Goal: Information Seeking & Learning: Learn about a topic

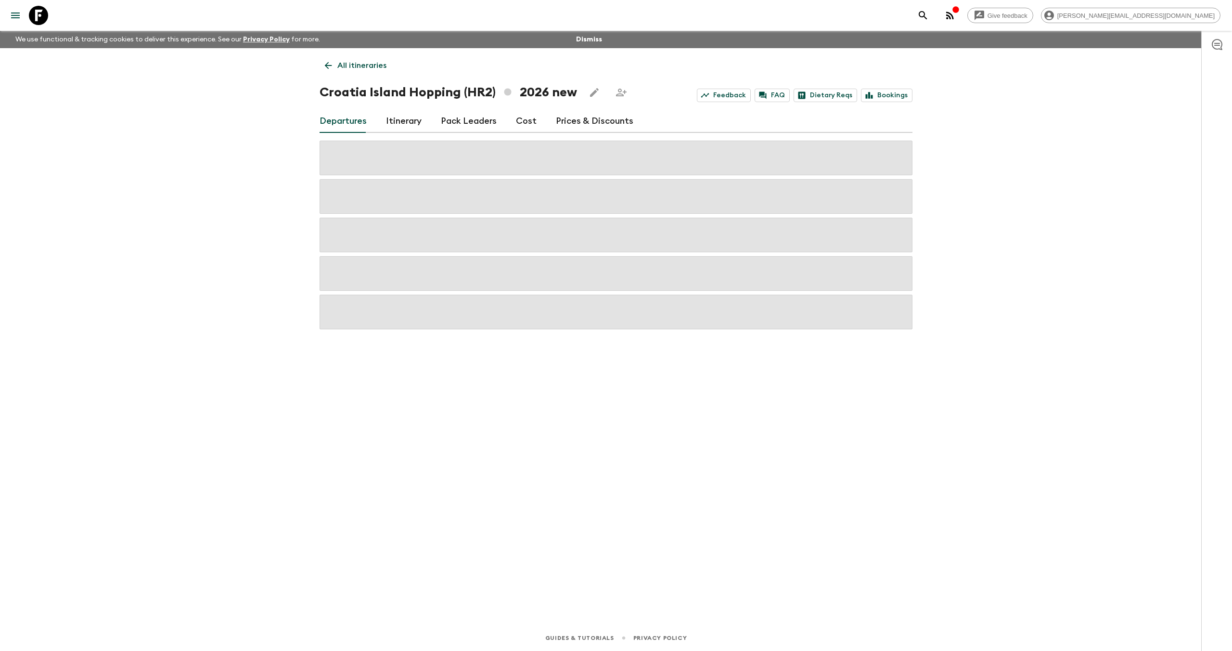
click at [45, 13] on icon at bounding box center [38, 15] width 19 height 19
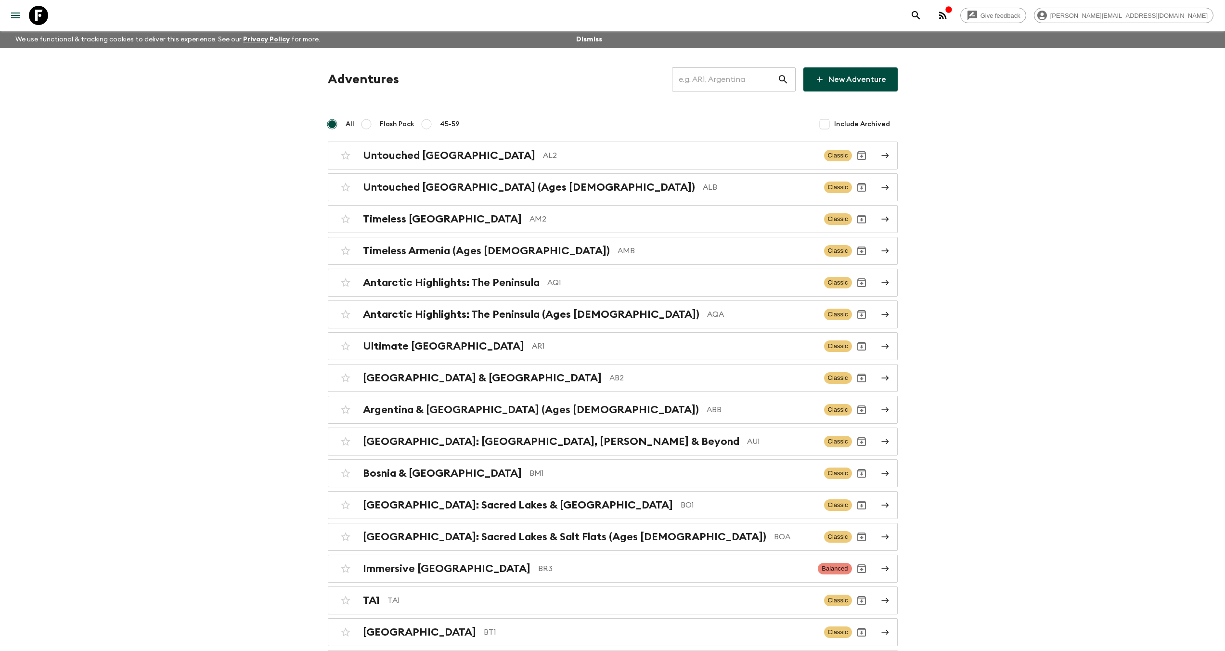
click at [741, 84] on input "text" at bounding box center [724, 79] width 105 height 27
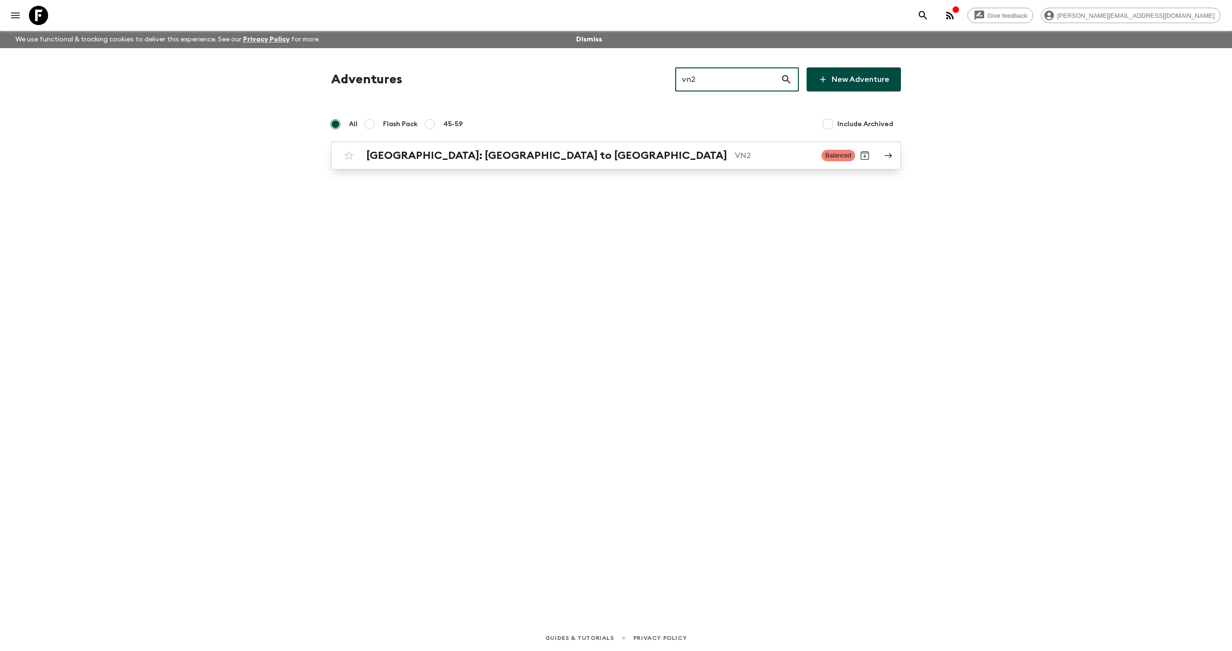
type input "vn2"
click at [735, 156] on p "VN2" at bounding box center [774, 156] width 79 height 12
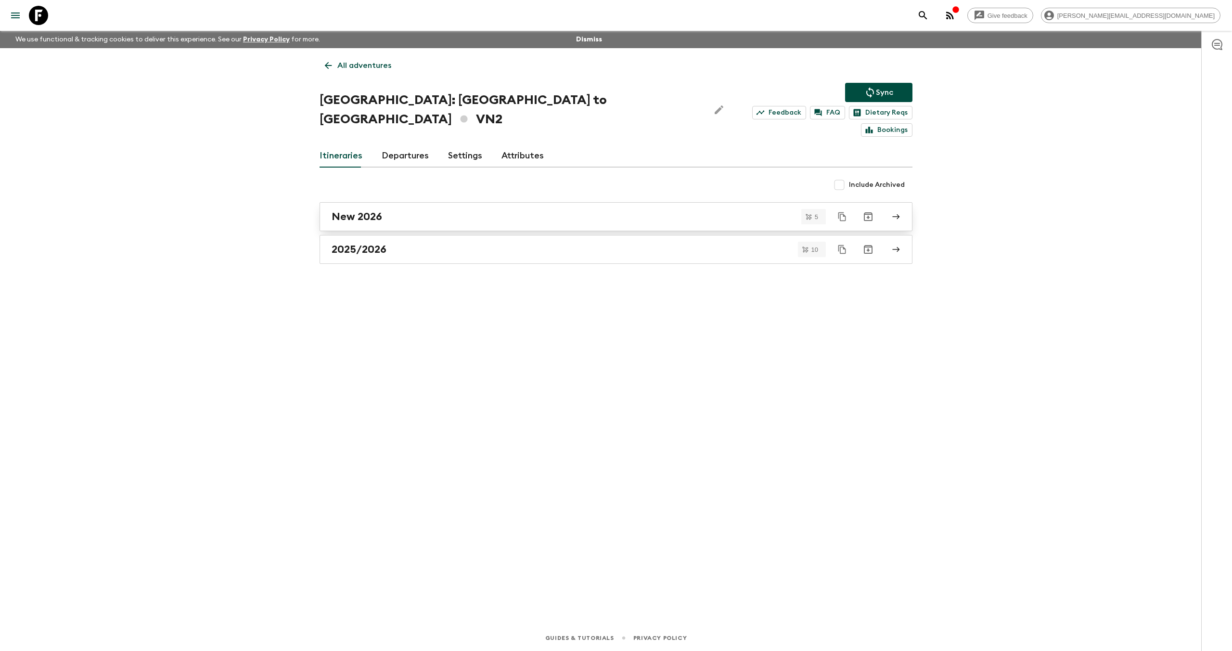
click at [415, 210] on div "New 2026" at bounding box center [607, 216] width 551 height 13
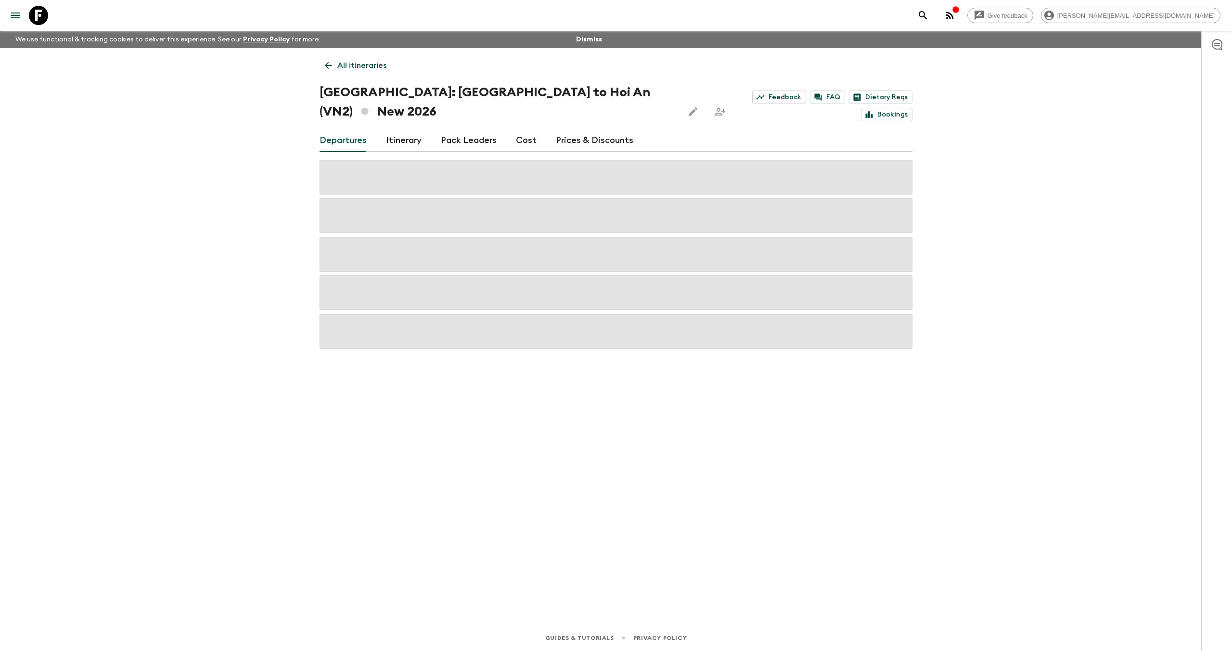
click at [516, 129] on link "Cost" at bounding box center [526, 140] width 21 height 23
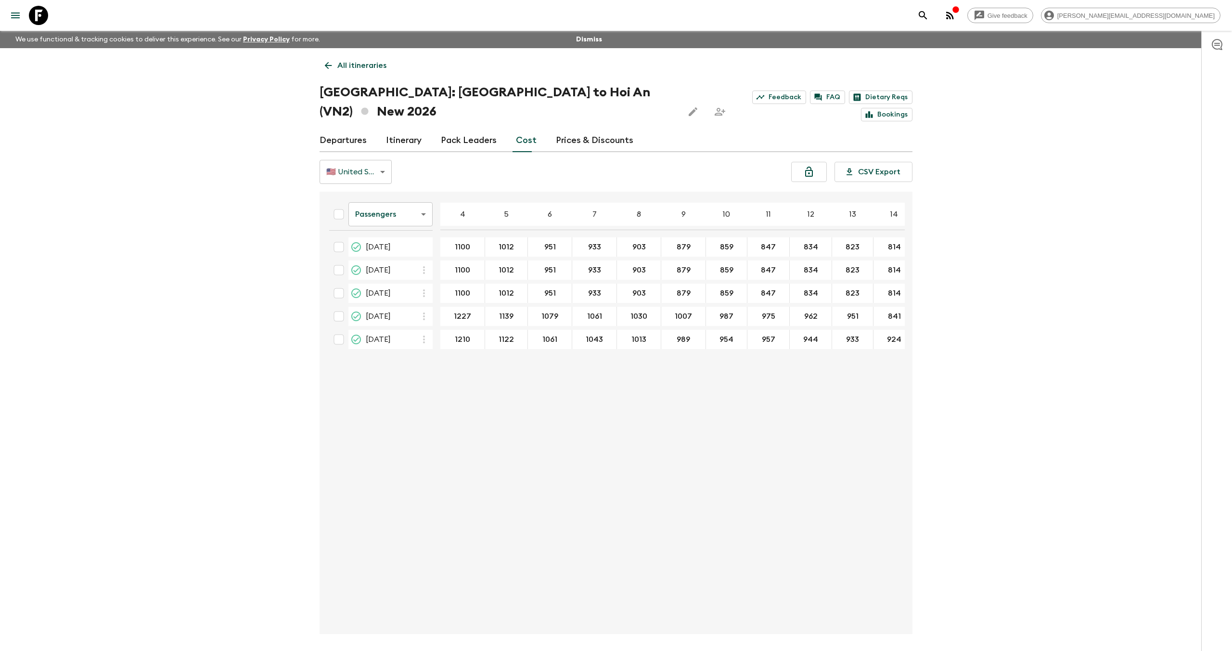
click at [400, 193] on body "Give feedback [PERSON_NAME][EMAIL_ADDRESS][DOMAIN_NAME] We use functional & tra…" at bounding box center [616, 343] width 1232 height 687
click at [391, 232] on li "Extras" at bounding box center [387, 233] width 84 height 15
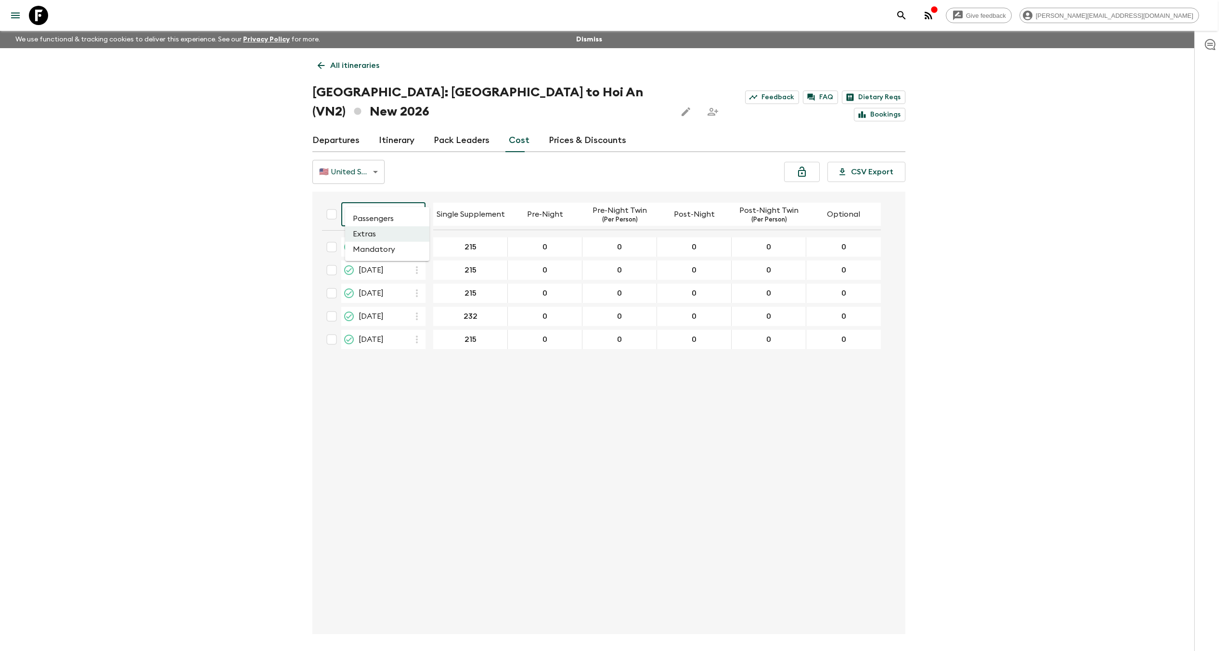
click at [404, 194] on body "Give feedback [PERSON_NAME][EMAIL_ADDRESS][DOMAIN_NAME] We use functional & tra…" at bounding box center [612, 343] width 1225 height 687
click at [398, 248] on li "Mandatory" at bounding box center [387, 249] width 84 height 15
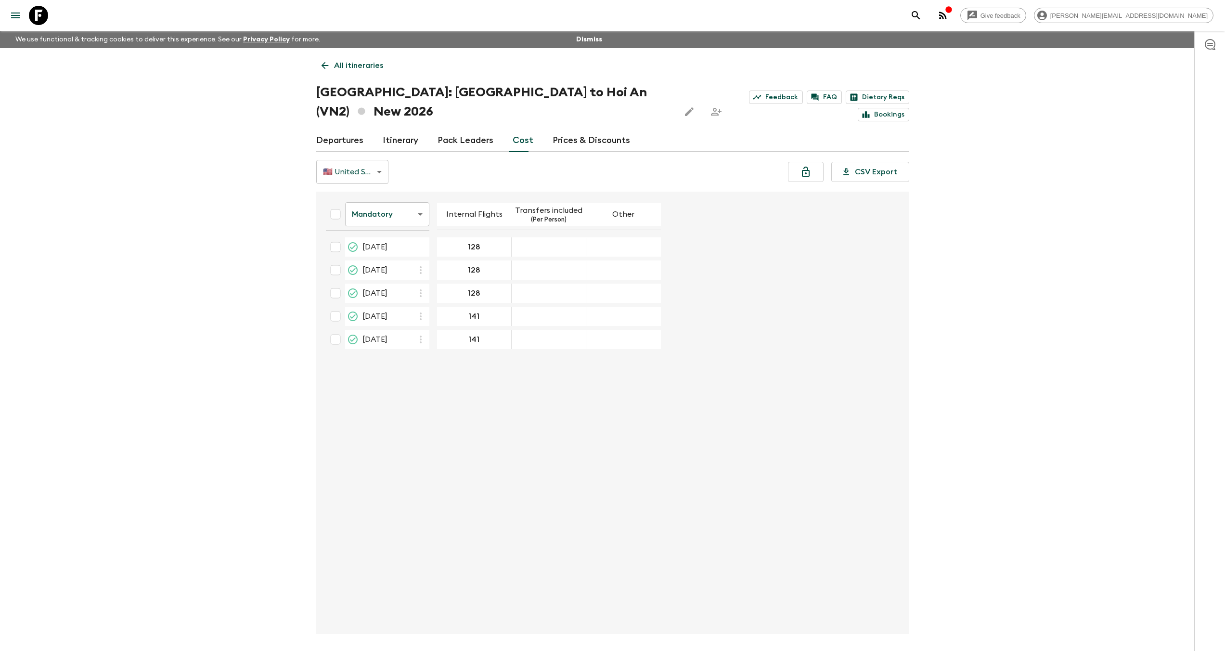
click at [409, 195] on body "Give feedback [PERSON_NAME][EMAIL_ADDRESS][DOMAIN_NAME] We use functional & tra…" at bounding box center [612, 343] width 1225 height 687
click at [405, 219] on li "Passengers" at bounding box center [387, 218] width 84 height 15
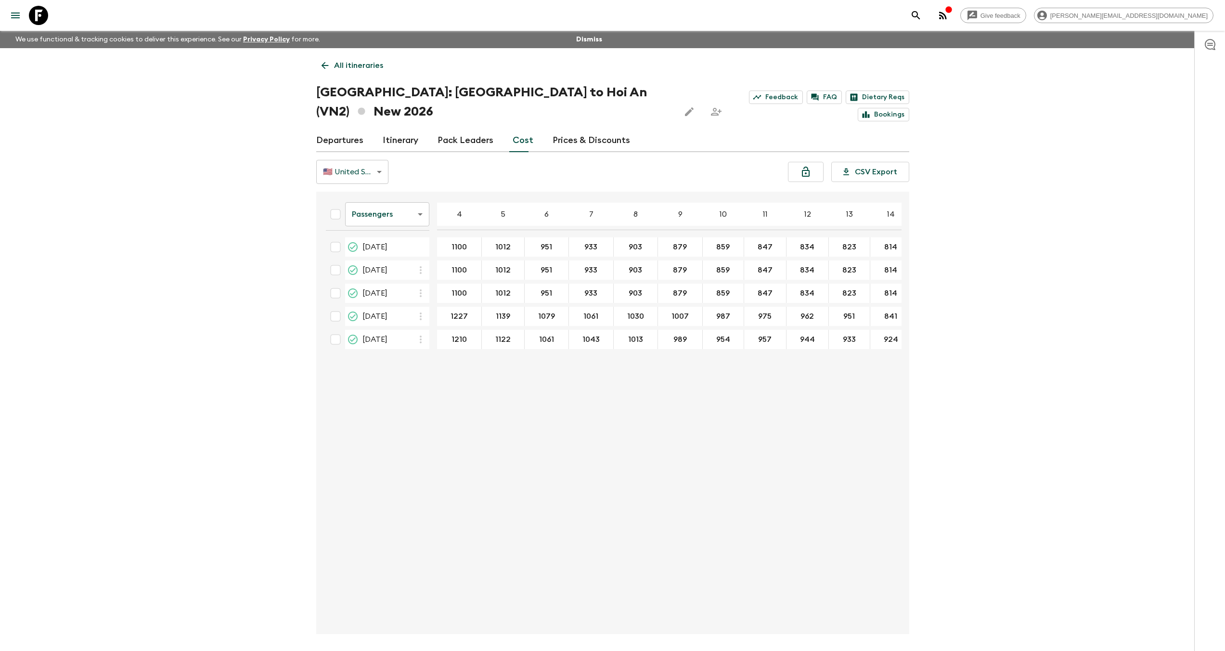
click at [42, 17] on icon at bounding box center [38, 15] width 19 height 19
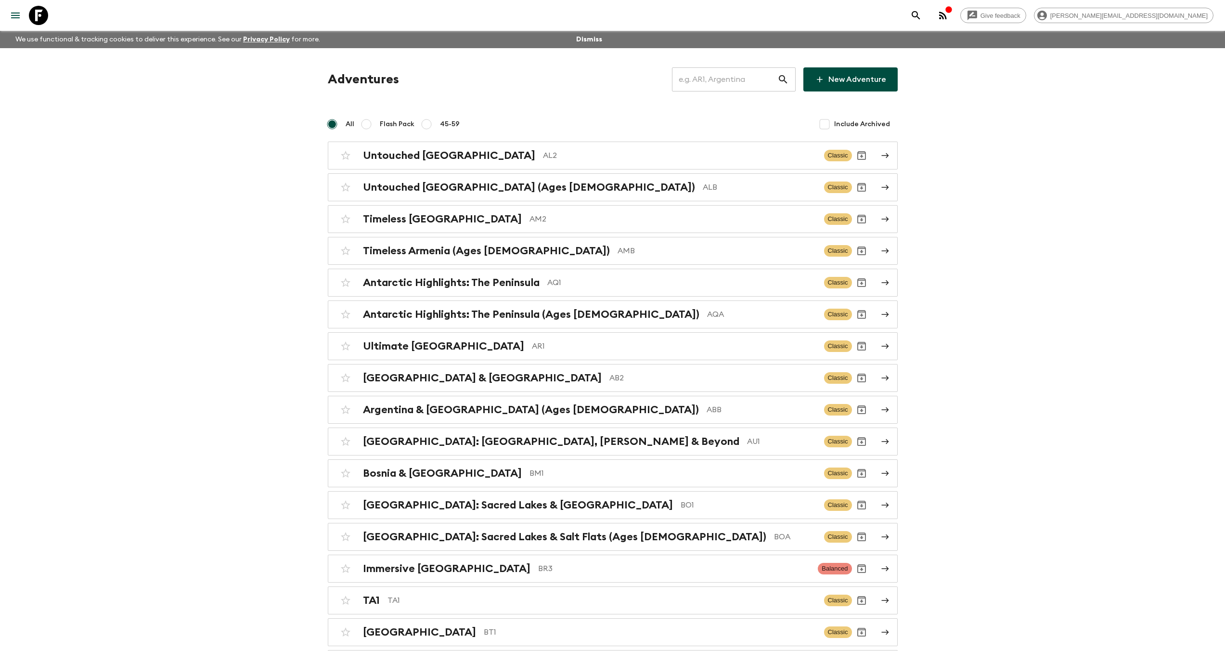
click at [728, 84] on input "text" at bounding box center [724, 79] width 105 height 27
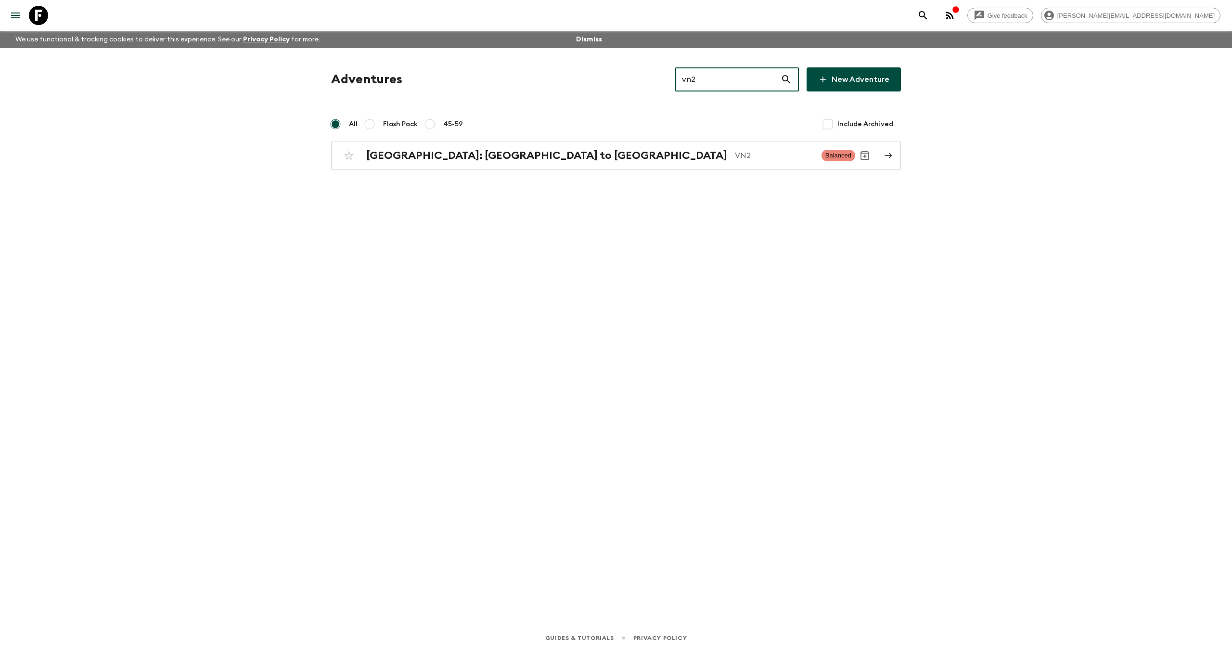
type input "vn2"
click at [850, 84] on link "New Adventure" at bounding box center [854, 79] width 94 height 24
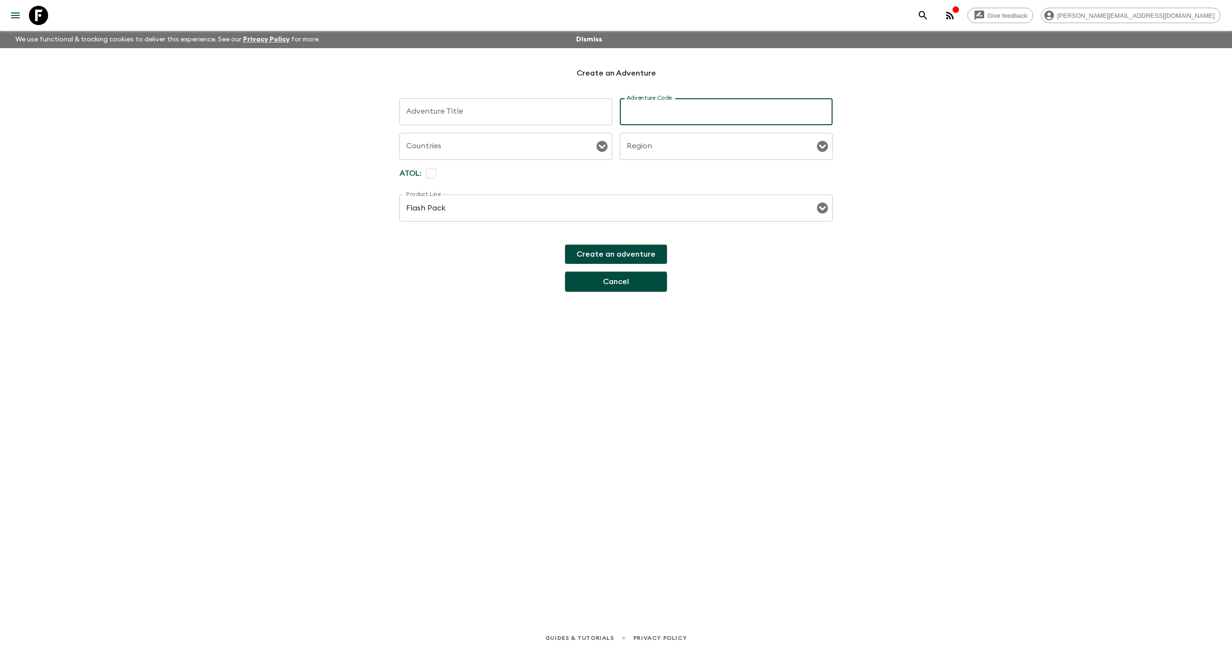
click at [622, 279] on div "Create an adventure Cancel" at bounding box center [616, 268] width 102 height 47
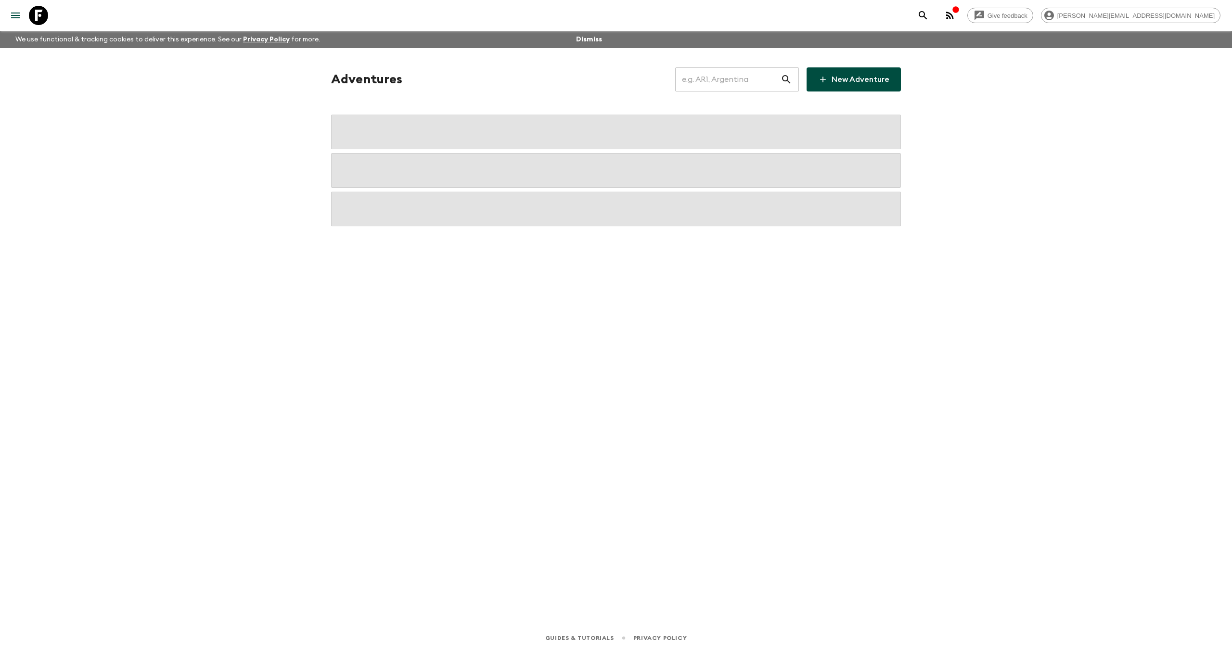
click at [715, 87] on input "text" at bounding box center [727, 79] width 105 height 27
type input "vn2"
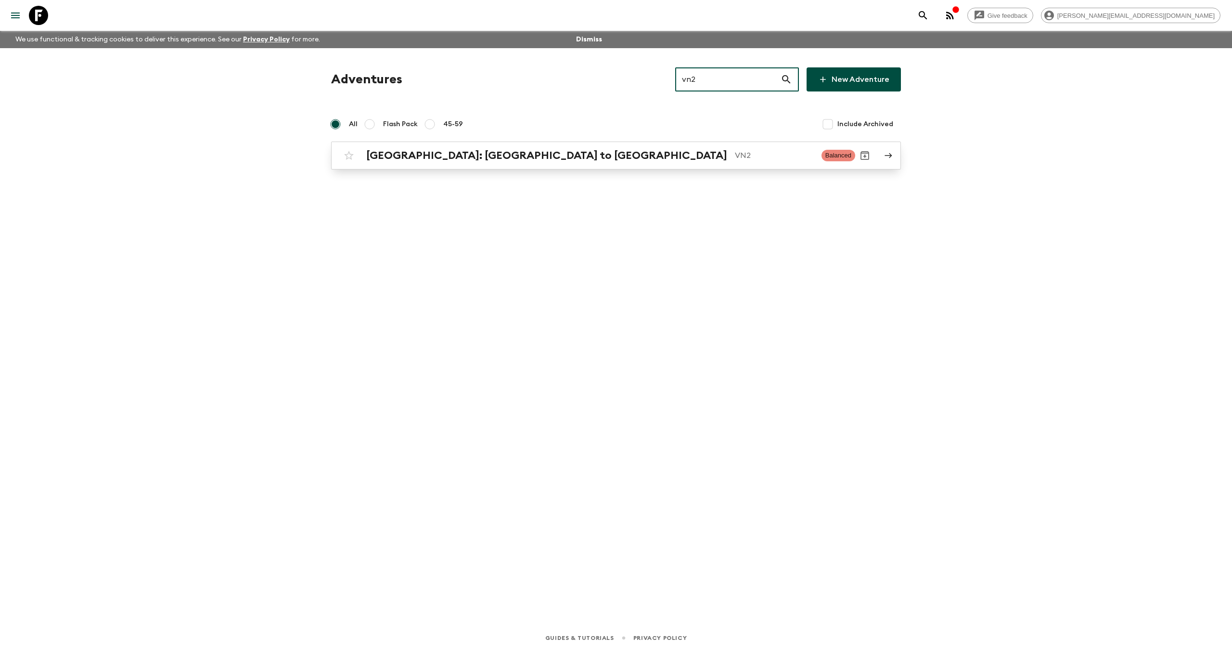
click at [480, 157] on h2 "[GEOGRAPHIC_DATA]: [GEOGRAPHIC_DATA] to [GEOGRAPHIC_DATA]" at bounding box center [546, 155] width 361 height 13
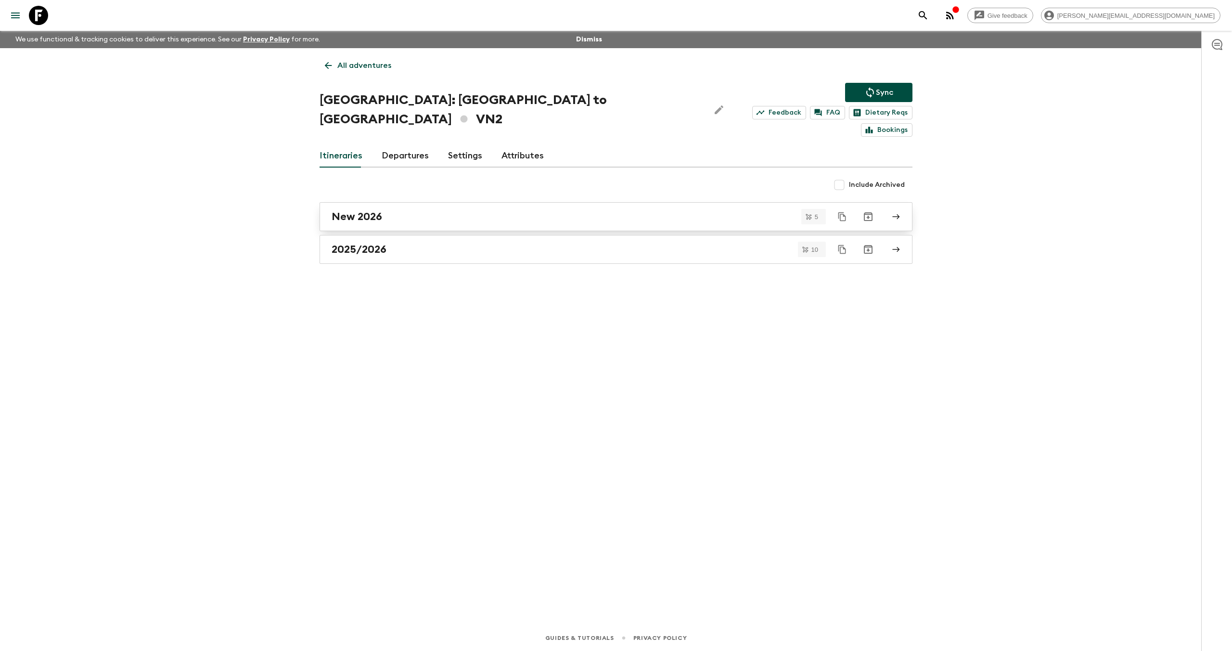
click at [480, 210] on div "New 2026" at bounding box center [607, 216] width 551 height 13
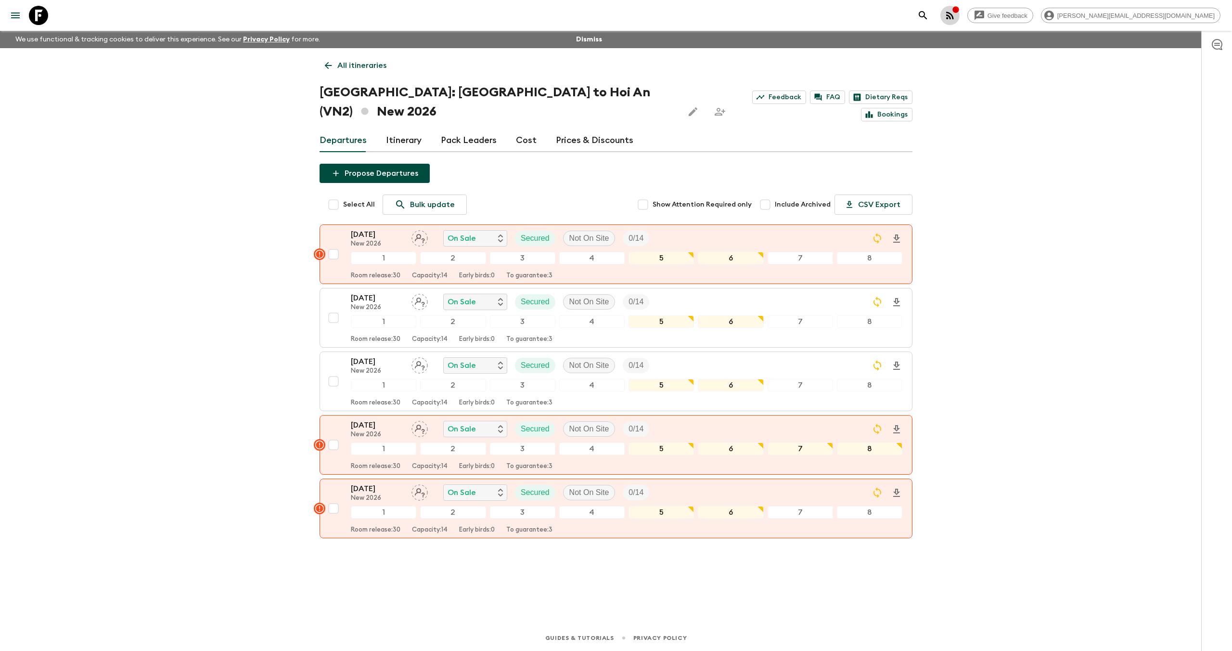
click at [954, 14] on icon "button" at bounding box center [950, 16] width 8 height 8
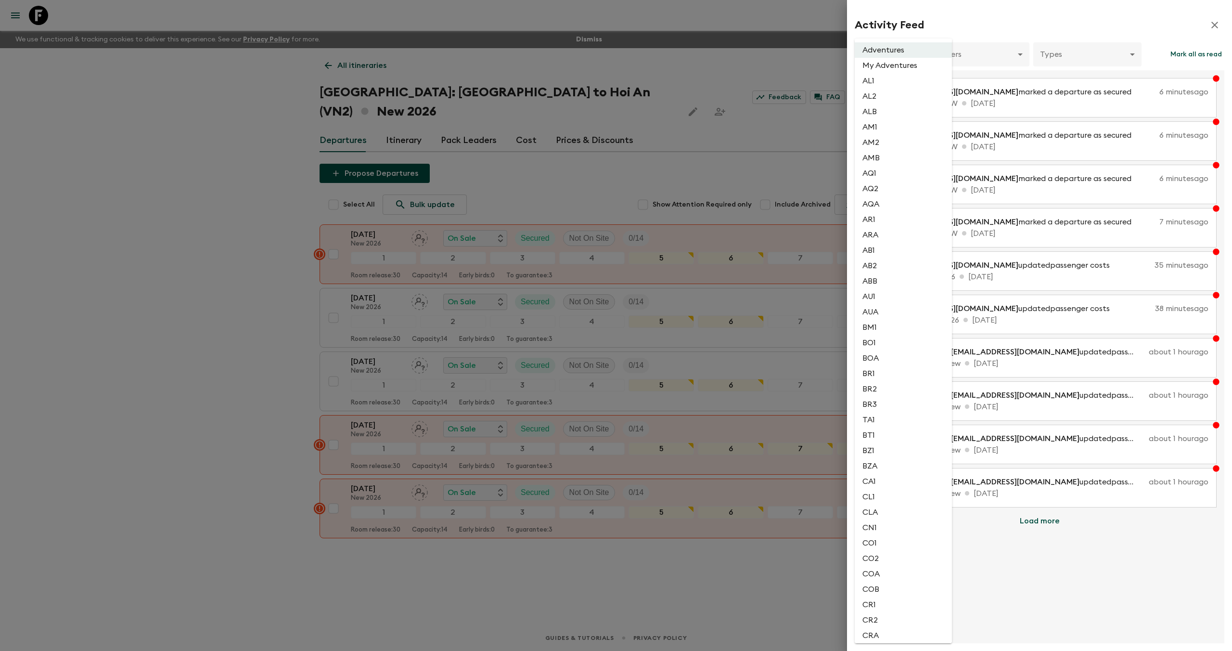
click at [878, 55] on body "Give feedback [PERSON_NAME][EMAIL_ADDRESS][DOMAIN_NAME] We use functional & tra…" at bounding box center [616, 325] width 1232 height 651
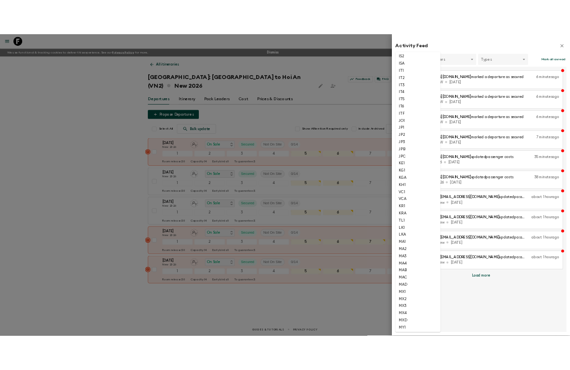
scroll to position [2006, 0]
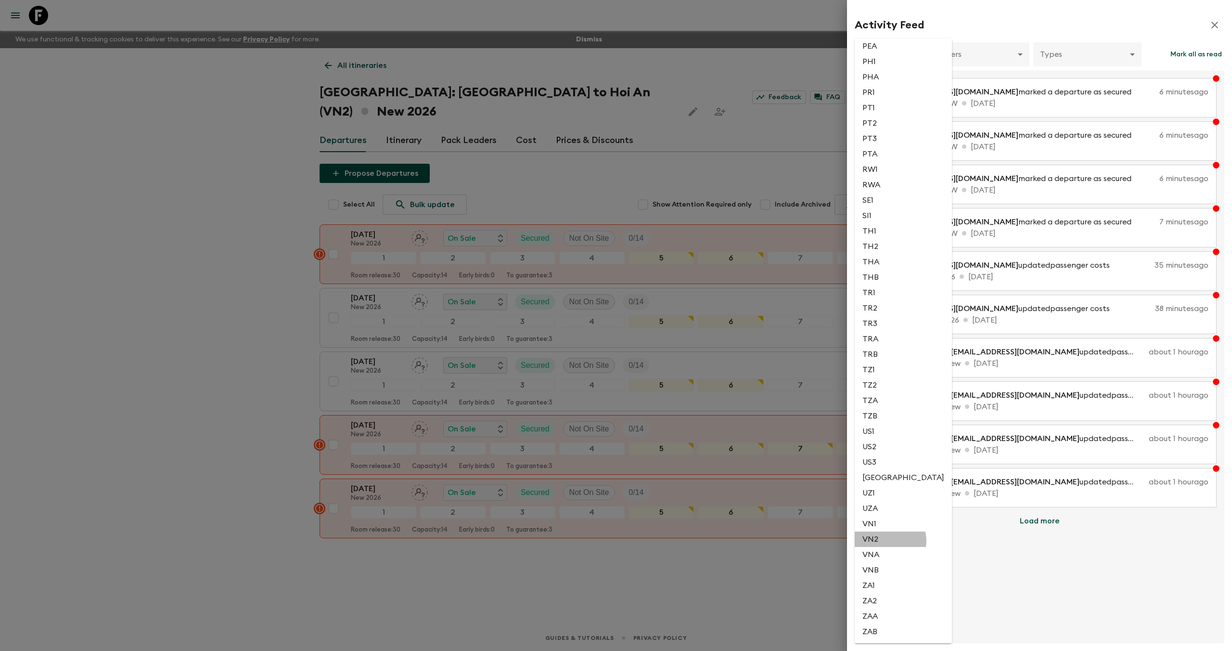
click at [887, 541] on li "VN2" at bounding box center [903, 538] width 97 height 15
type input "fe5ce578-aa55-41cf-97b4-29a0f5663d5d"
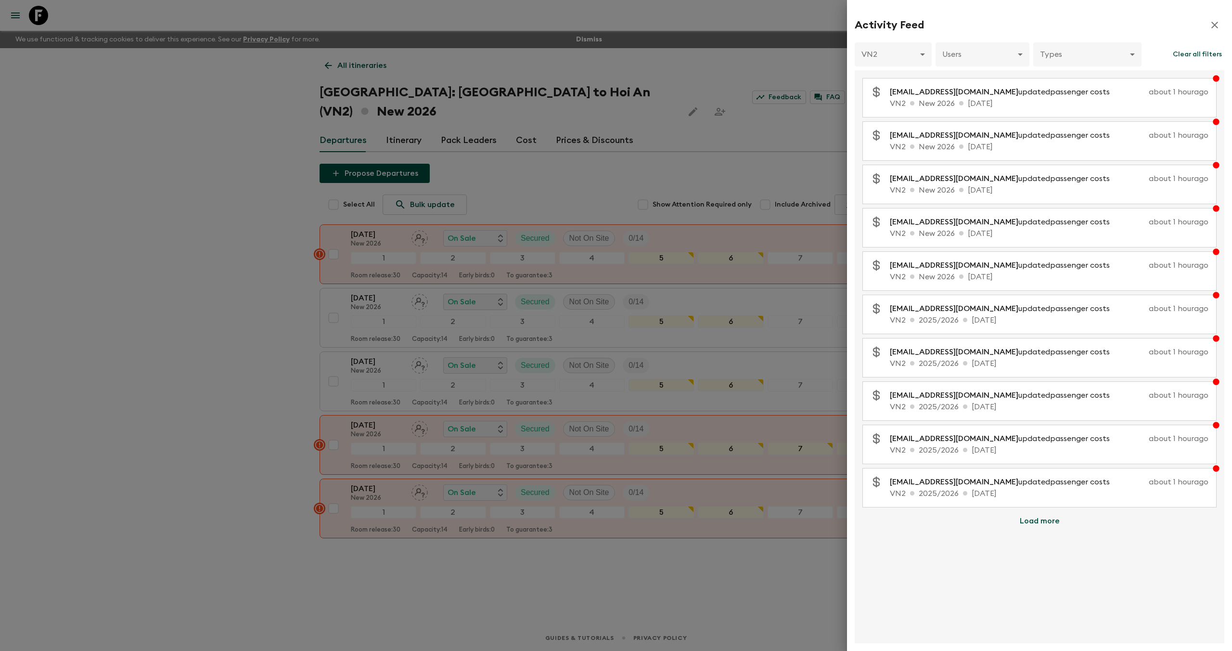
click at [802, 60] on div at bounding box center [616, 325] width 1232 height 651
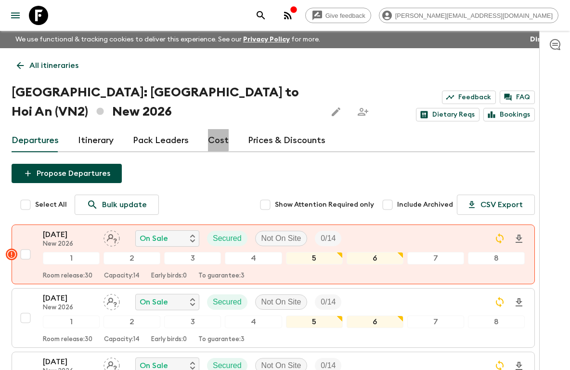
click at [209, 139] on link "Cost" at bounding box center [218, 140] width 21 height 23
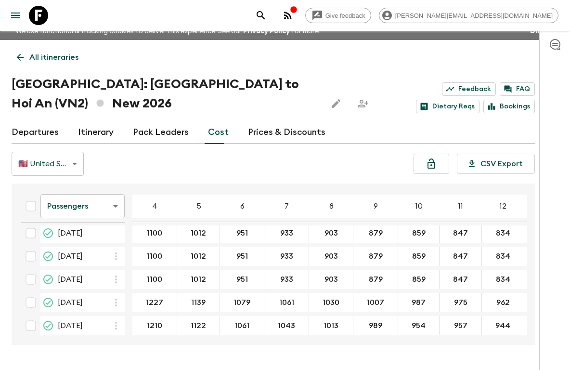
scroll to position [6, 0]
click at [37, 14] on icon at bounding box center [38, 15] width 19 height 19
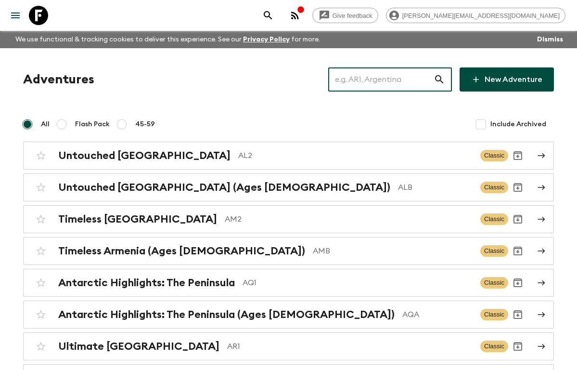
click at [365, 82] on input "text" at bounding box center [380, 79] width 105 height 27
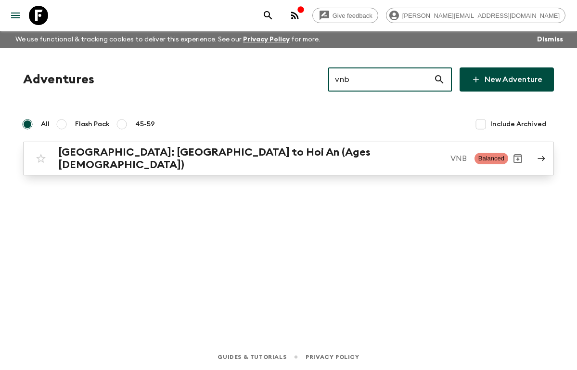
type input "vnb"
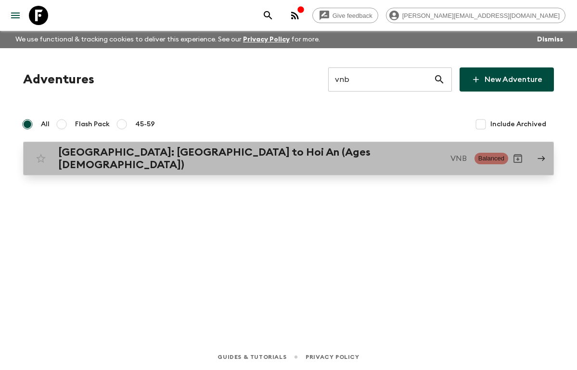
click at [216, 155] on h2 "[GEOGRAPHIC_DATA]: [GEOGRAPHIC_DATA] to Hoi An (Ages [DEMOGRAPHIC_DATA])" at bounding box center [250, 158] width 385 height 25
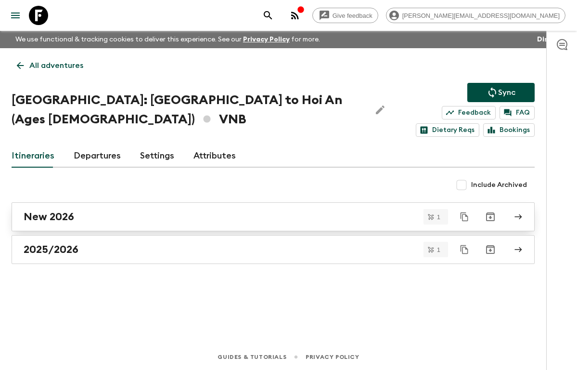
click at [108, 217] on div "New 2026" at bounding box center [264, 216] width 481 height 13
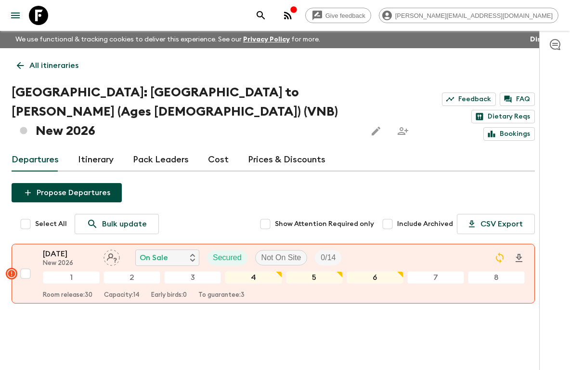
click at [222, 148] on link "Cost" at bounding box center [218, 159] width 21 height 23
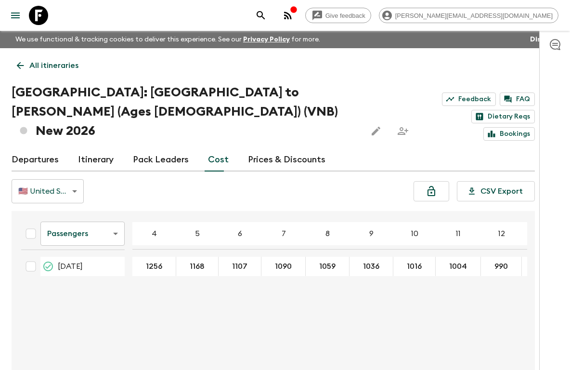
click at [20, 64] on icon at bounding box center [20, 65] width 11 height 11
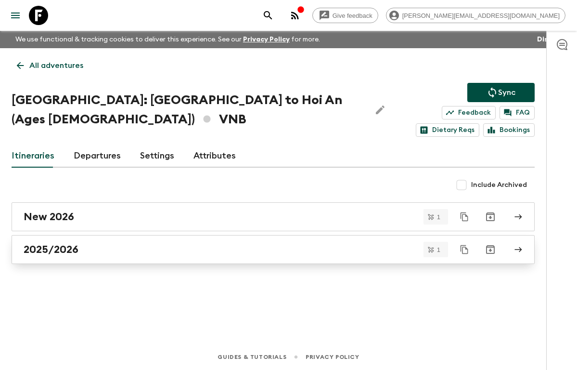
click at [89, 251] on div "2025/2026" at bounding box center [264, 249] width 481 height 13
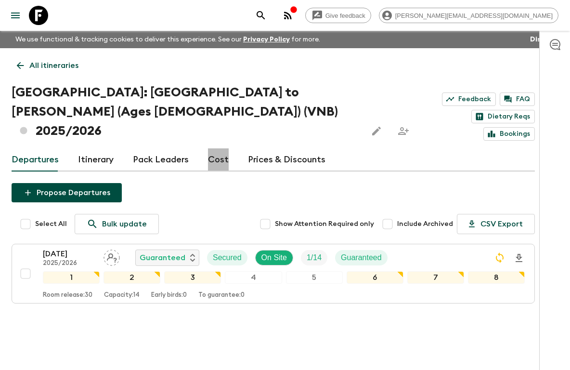
click at [224, 148] on link "Cost" at bounding box center [218, 159] width 21 height 23
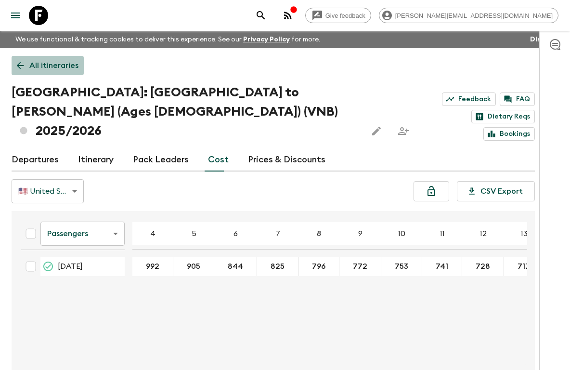
click at [58, 68] on p "All itineraries" at bounding box center [53, 66] width 49 height 12
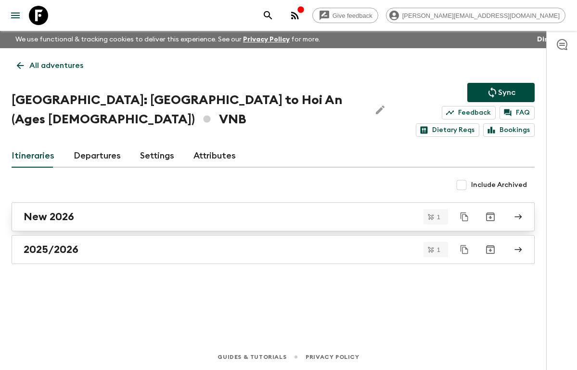
click at [89, 215] on div "New 2026" at bounding box center [264, 216] width 481 height 13
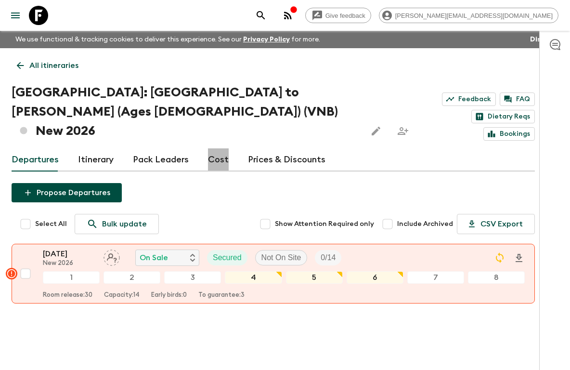
click at [215, 148] on link "Cost" at bounding box center [218, 159] width 21 height 23
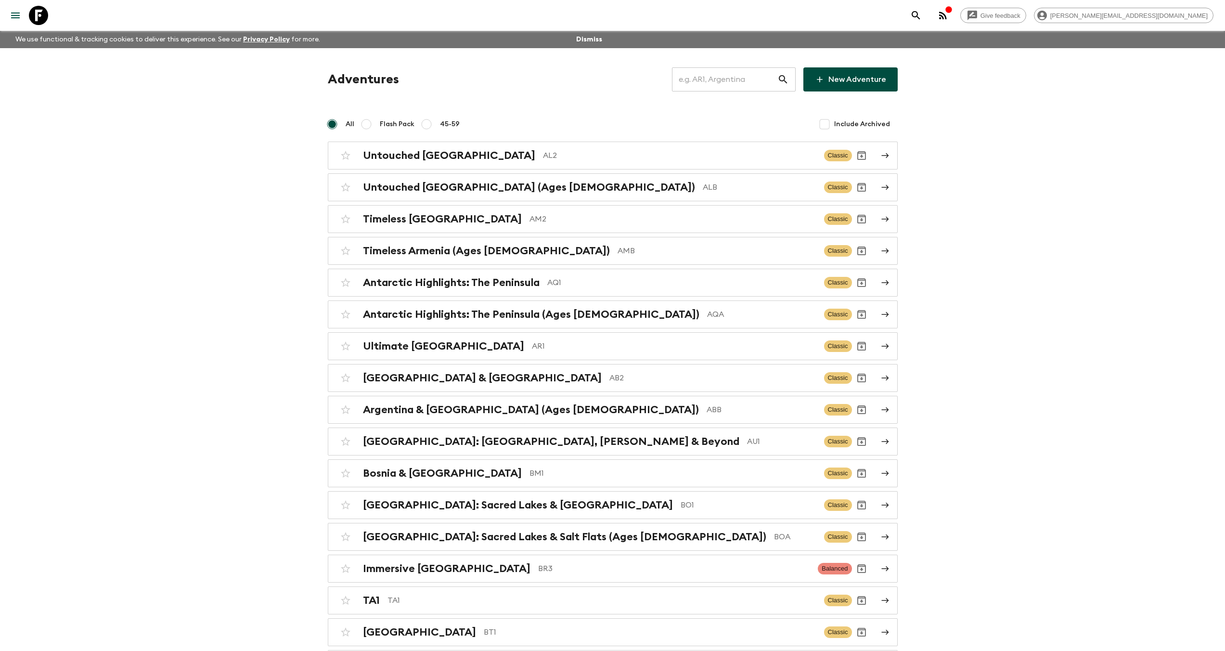
click at [728, 82] on input "text" at bounding box center [724, 79] width 105 height 27
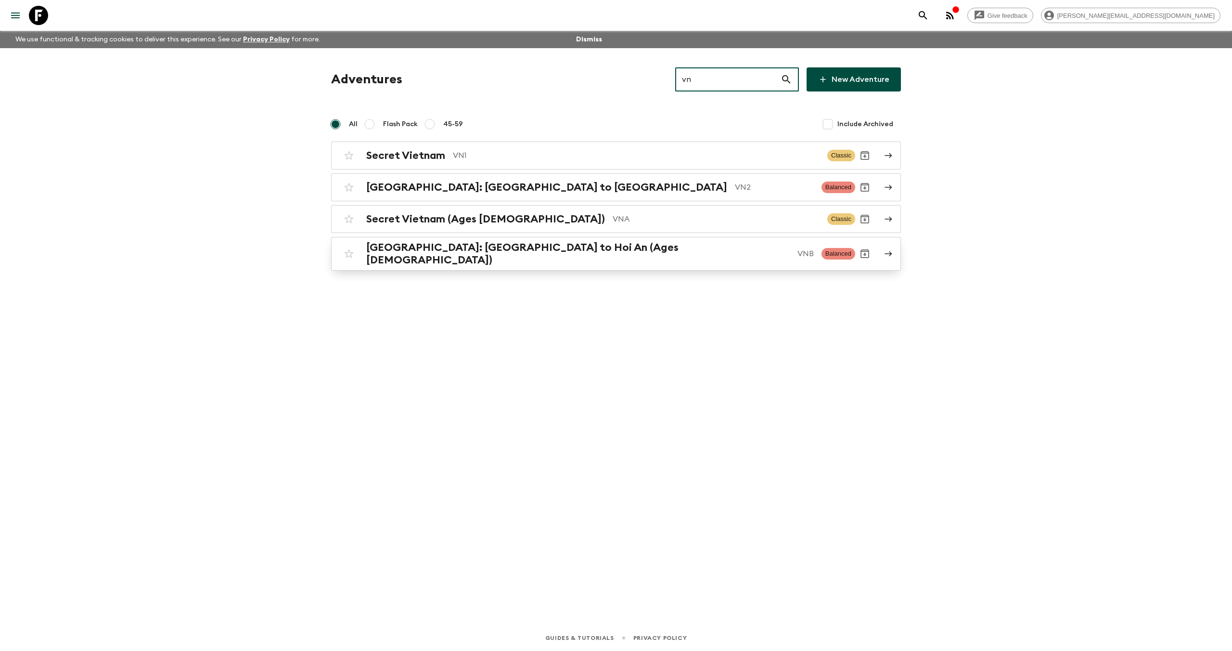
type input "vn"
click at [551, 252] on h2 "[GEOGRAPHIC_DATA]: [GEOGRAPHIC_DATA] to Hoi An (Ages [DEMOGRAPHIC_DATA])" at bounding box center [578, 253] width 424 height 25
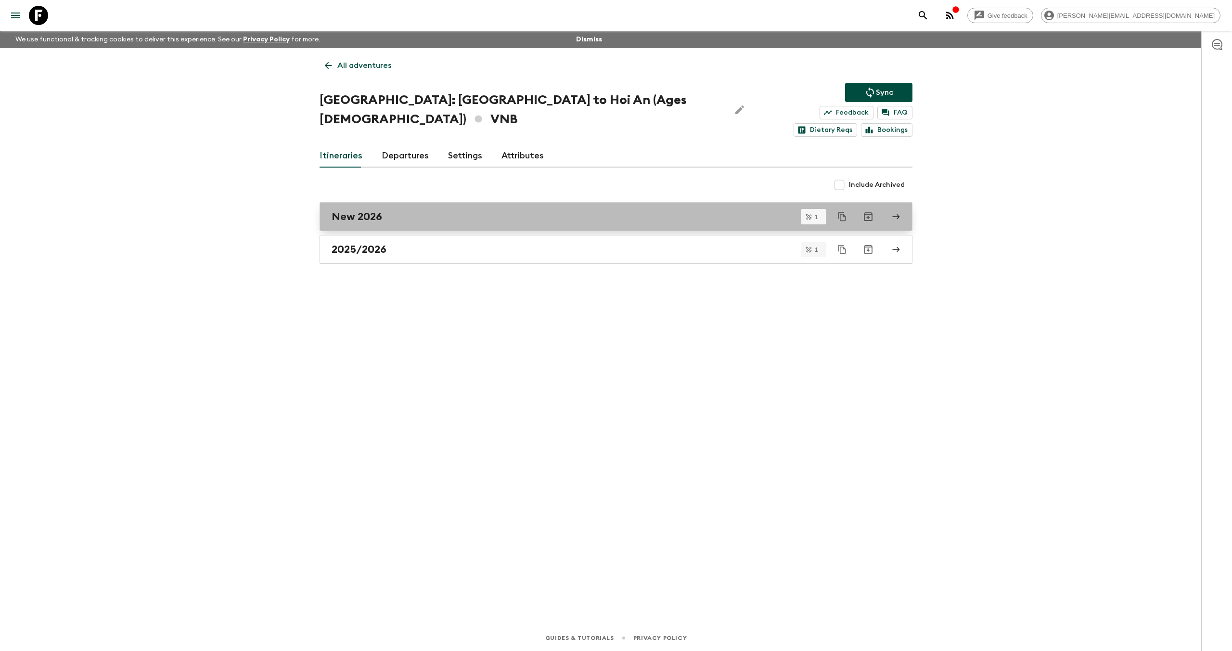
click at [420, 210] on div "New 2026" at bounding box center [607, 216] width 551 height 13
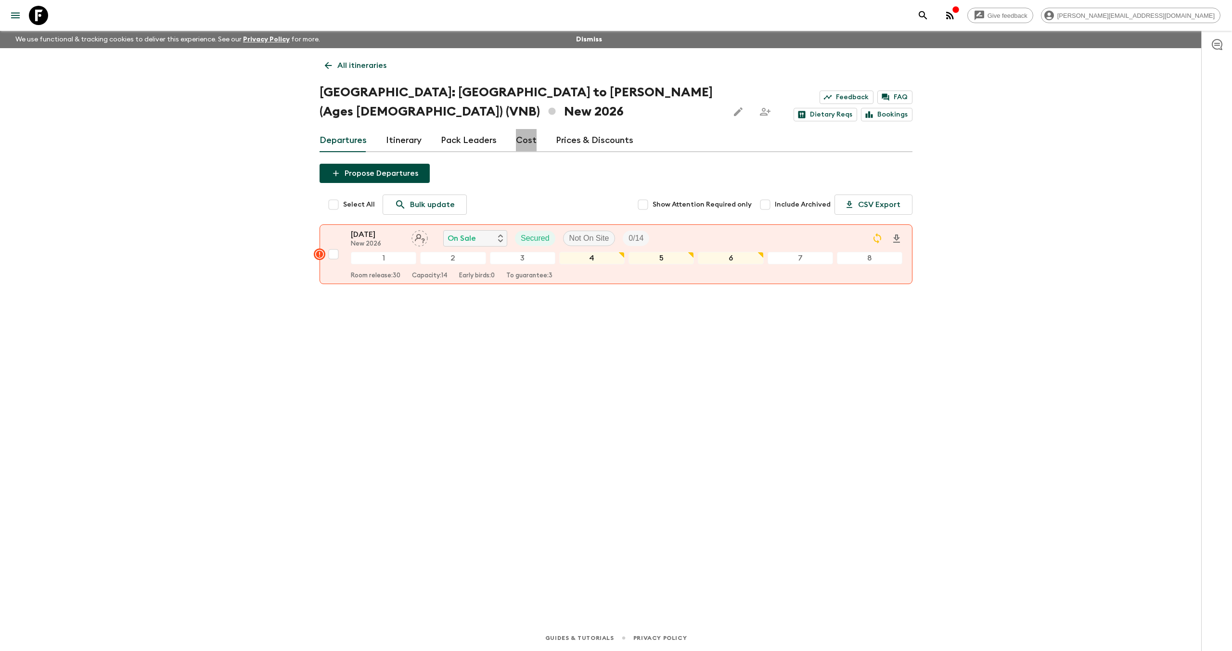
click at [524, 142] on link "Cost" at bounding box center [526, 140] width 21 height 23
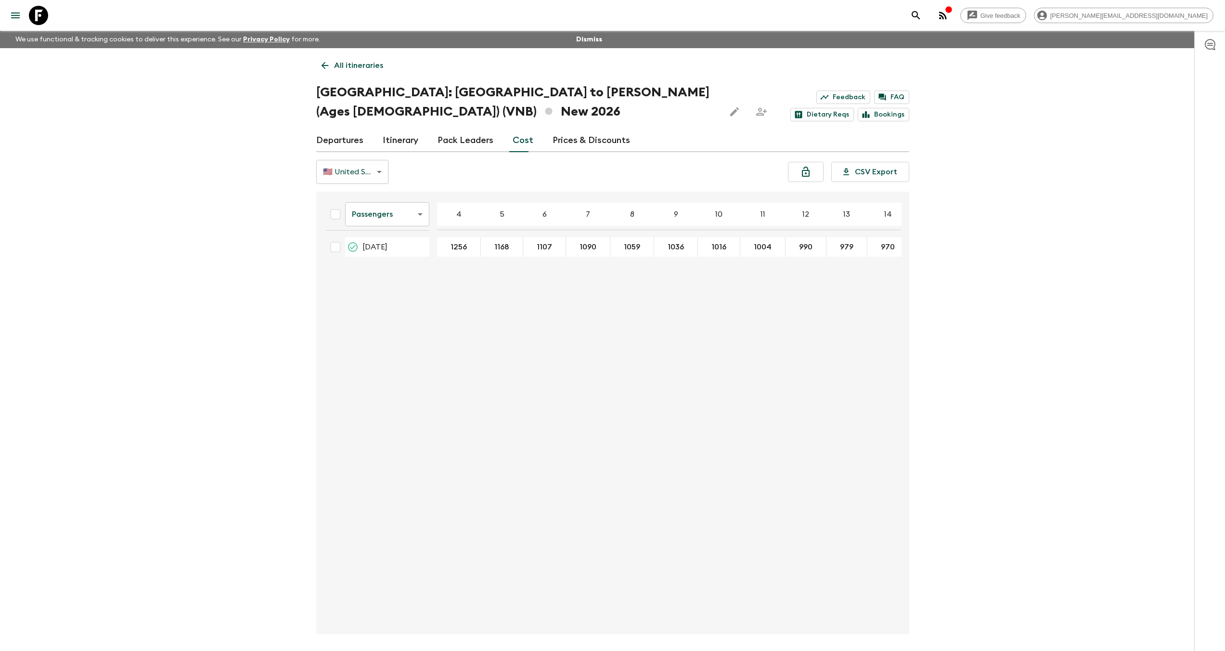
click at [349, 143] on link "Departures" at bounding box center [339, 140] width 47 height 23
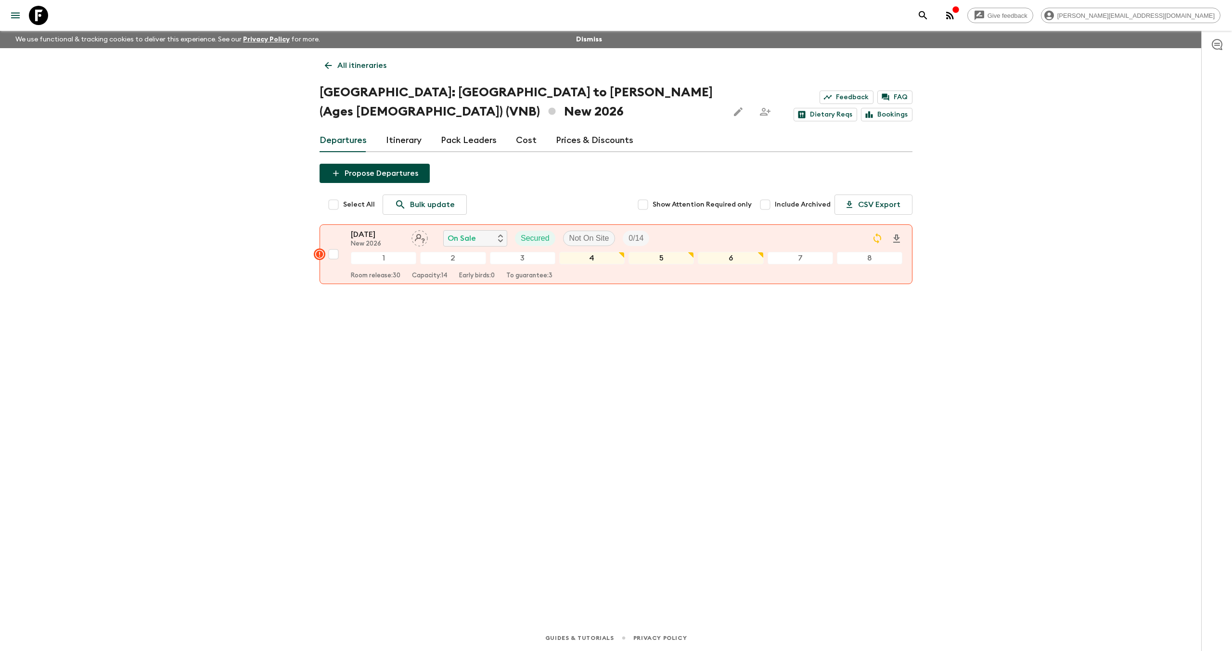
click at [956, 17] on icon "button" at bounding box center [950, 16] width 12 height 12
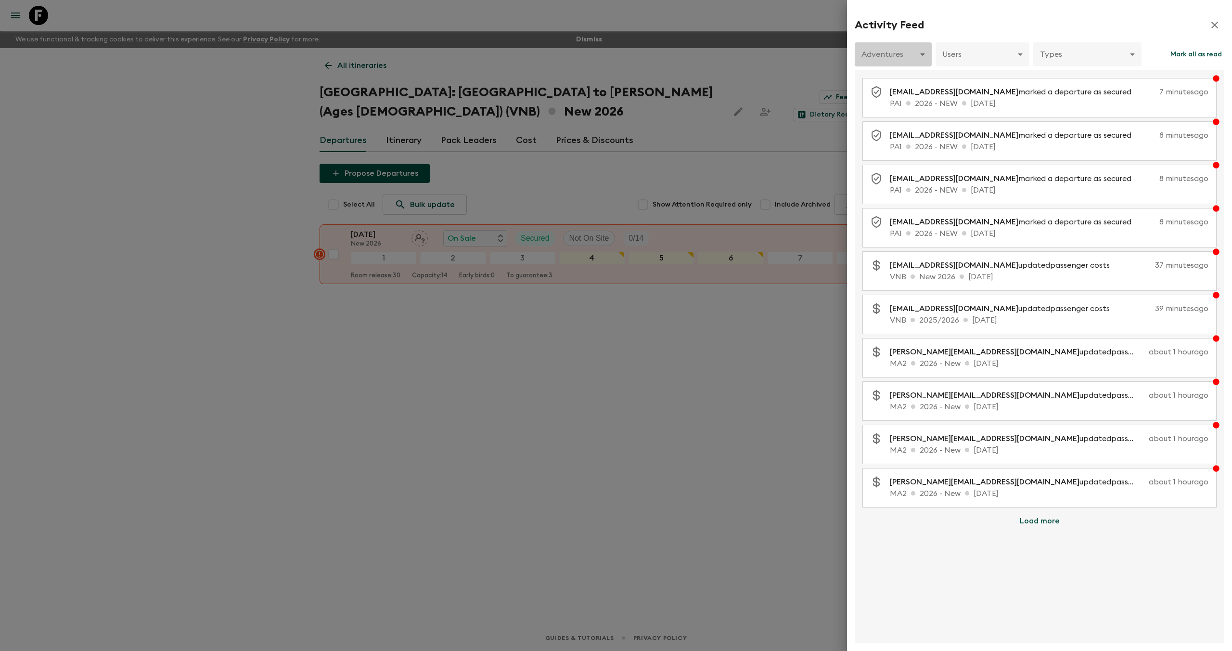
click at [863, 59] on body "Give feedback aida@flashpack.com We use functional & tracking cookies to delive…" at bounding box center [616, 325] width 1232 height 651
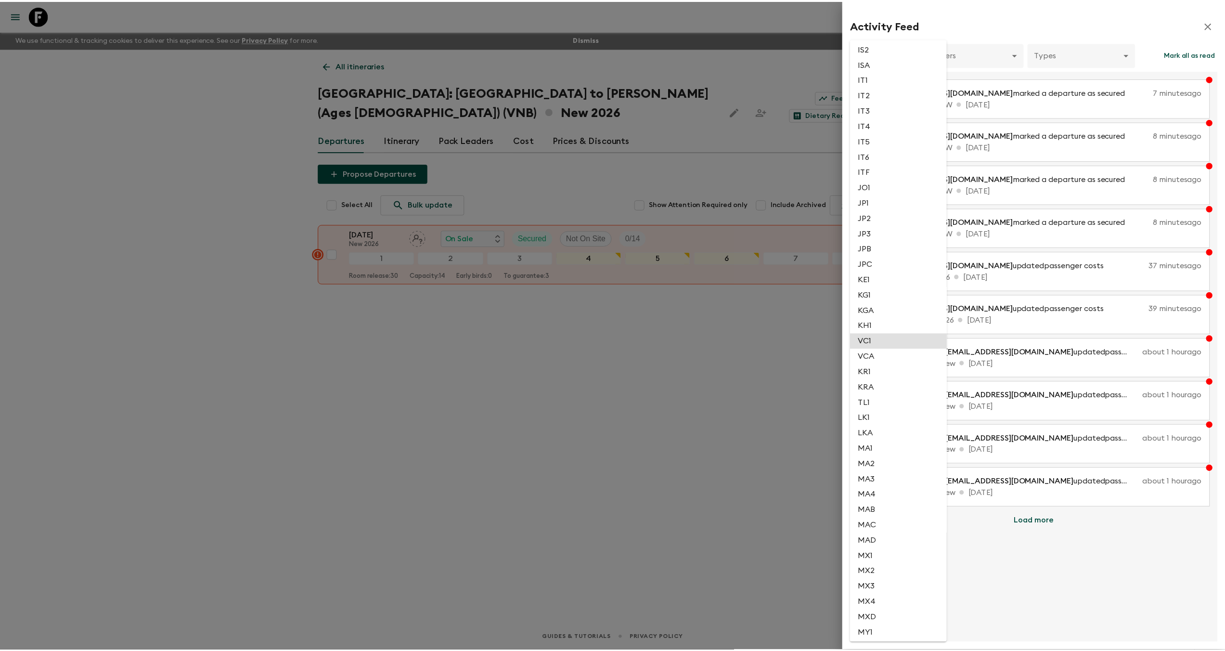
scroll to position [2006, 0]
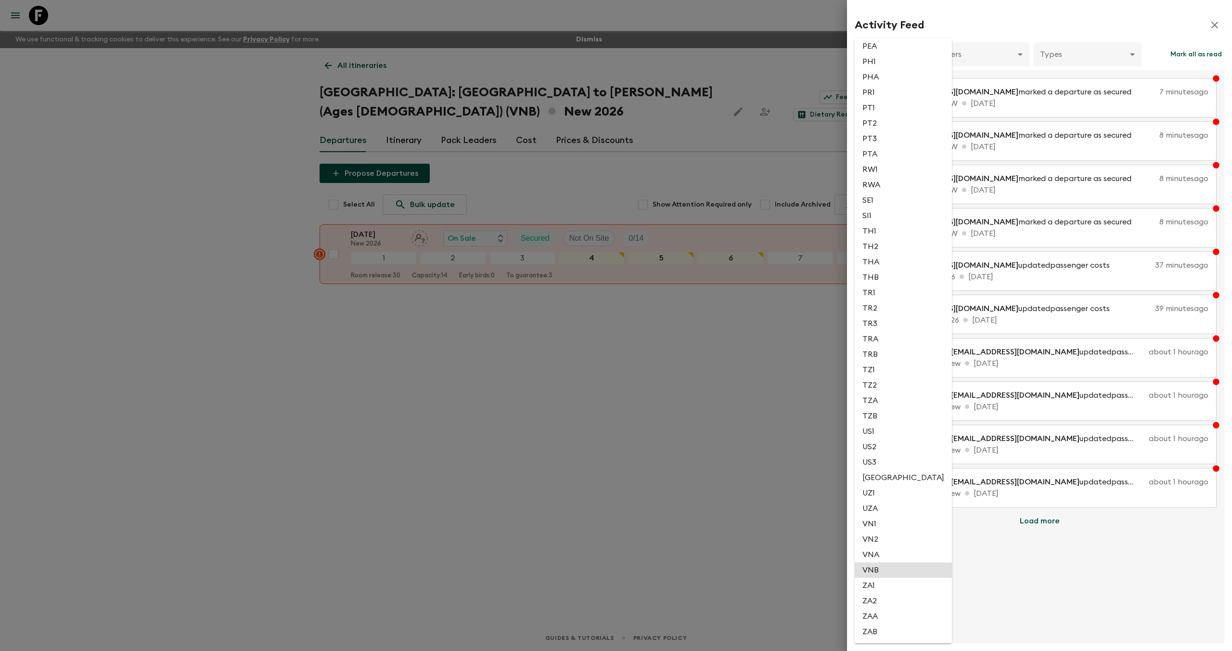
click at [892, 569] on li "VNB" at bounding box center [903, 569] width 97 height 15
type input "2a48def5-000f-4c40-b9f9-5ecf38bfc3ae"
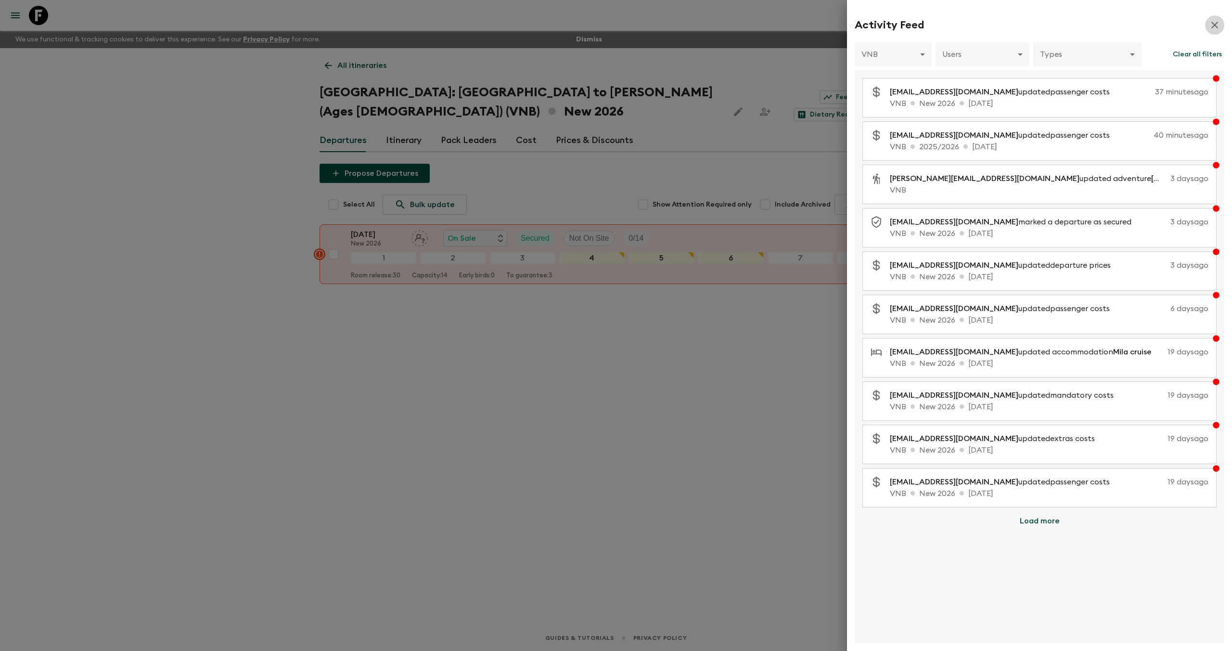
click at [1216, 22] on icon "button" at bounding box center [1215, 25] width 12 height 12
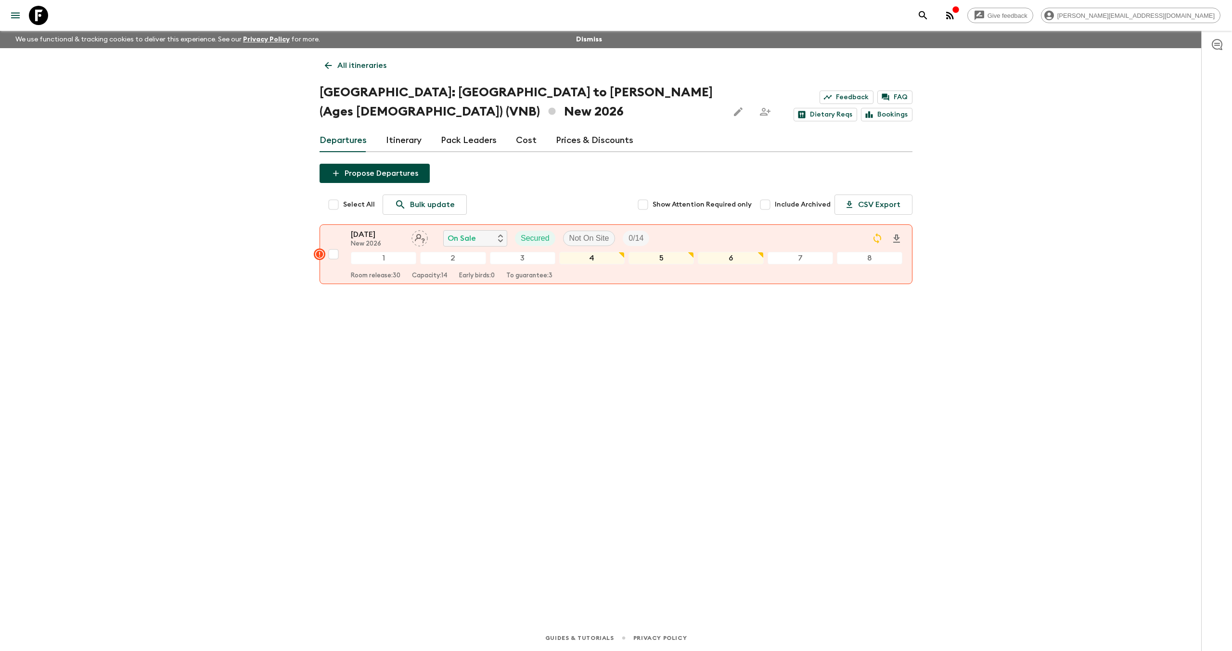
click at [47, 20] on icon at bounding box center [38, 15] width 19 height 19
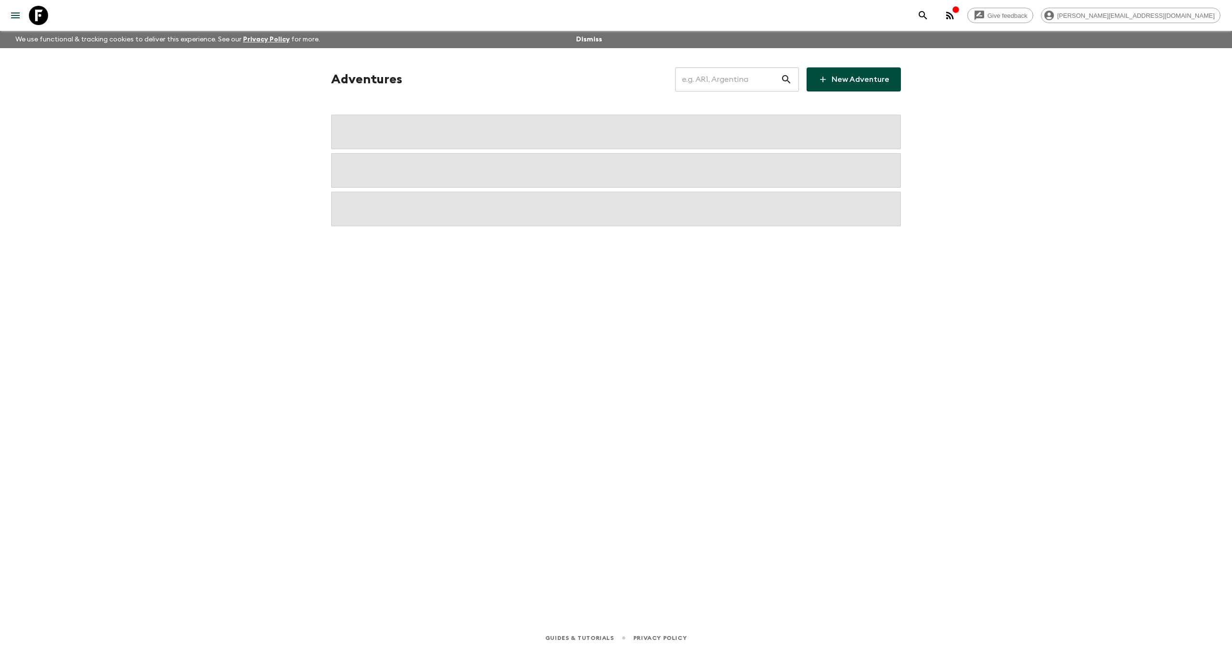
click at [696, 80] on input "text" at bounding box center [727, 79] width 105 height 27
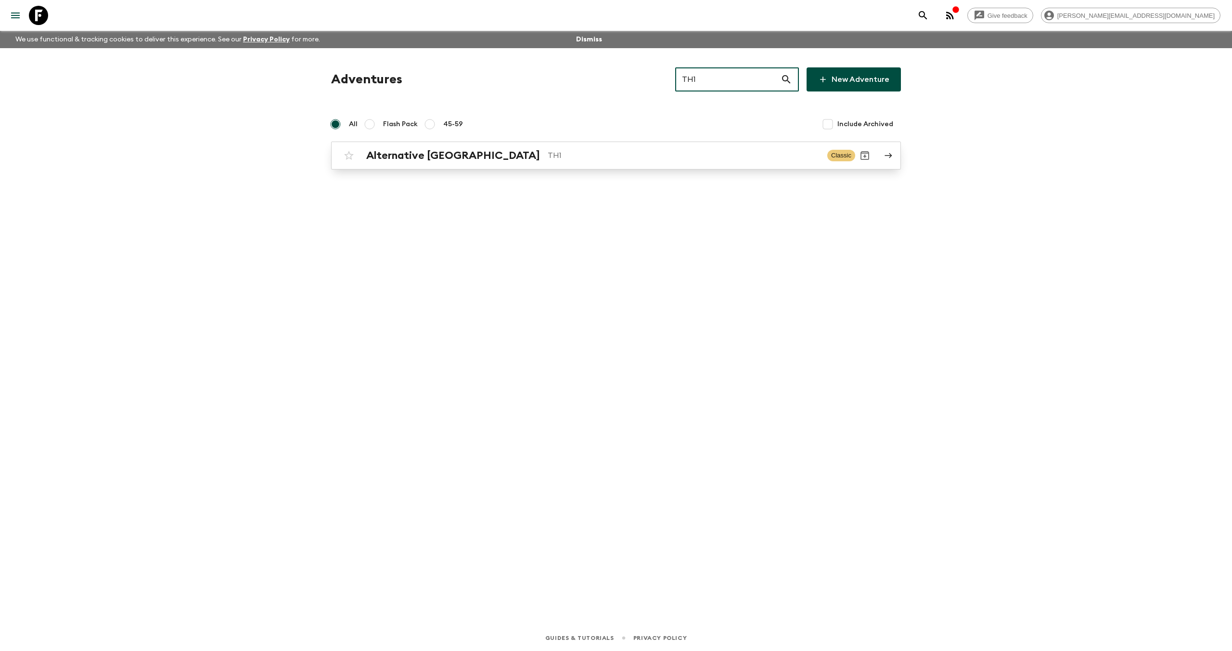
type input "TH1"
click at [548, 158] on p "TH1" at bounding box center [684, 156] width 272 height 12
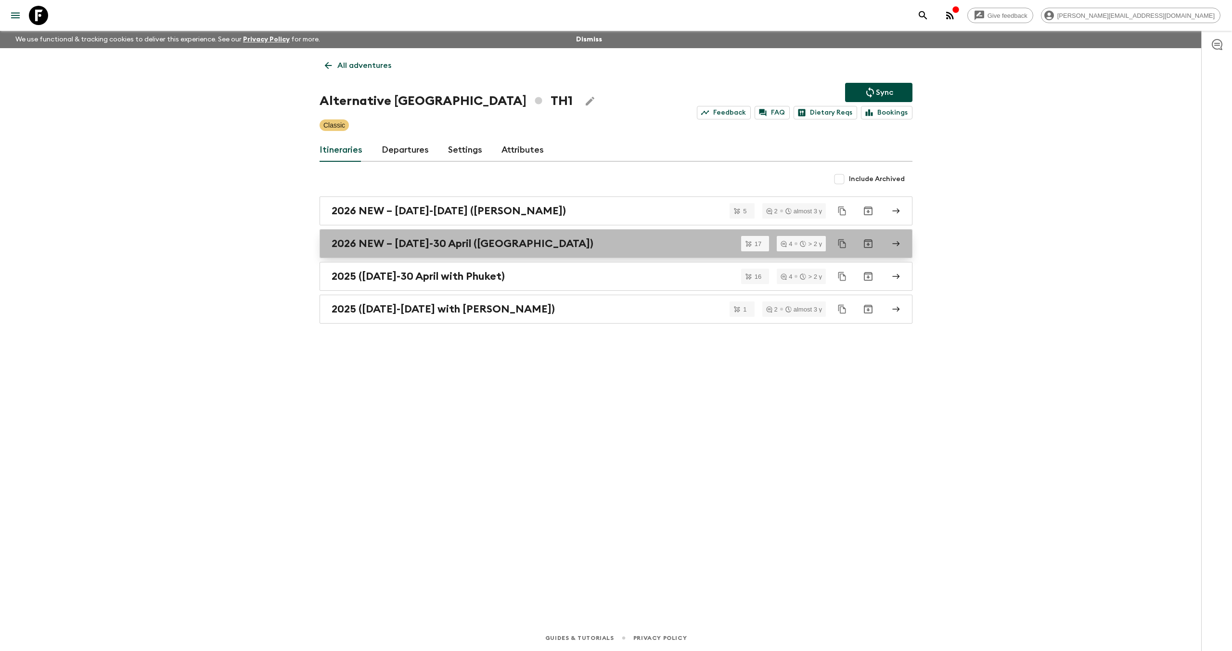
click at [490, 245] on h2 "2026 NEW – 1 October-30 April (Phuket)" at bounding box center [463, 243] width 262 height 13
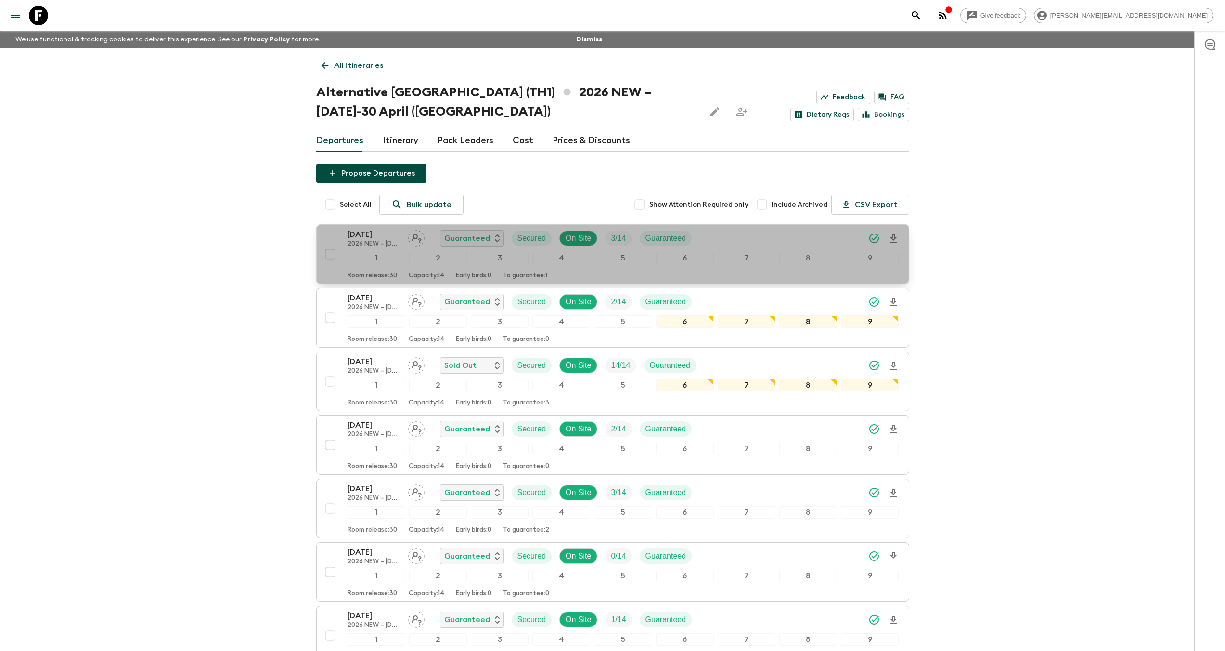
click at [383, 242] on p "2026 NEW – 1 October-30 April (Phuket)" at bounding box center [374, 244] width 53 height 8
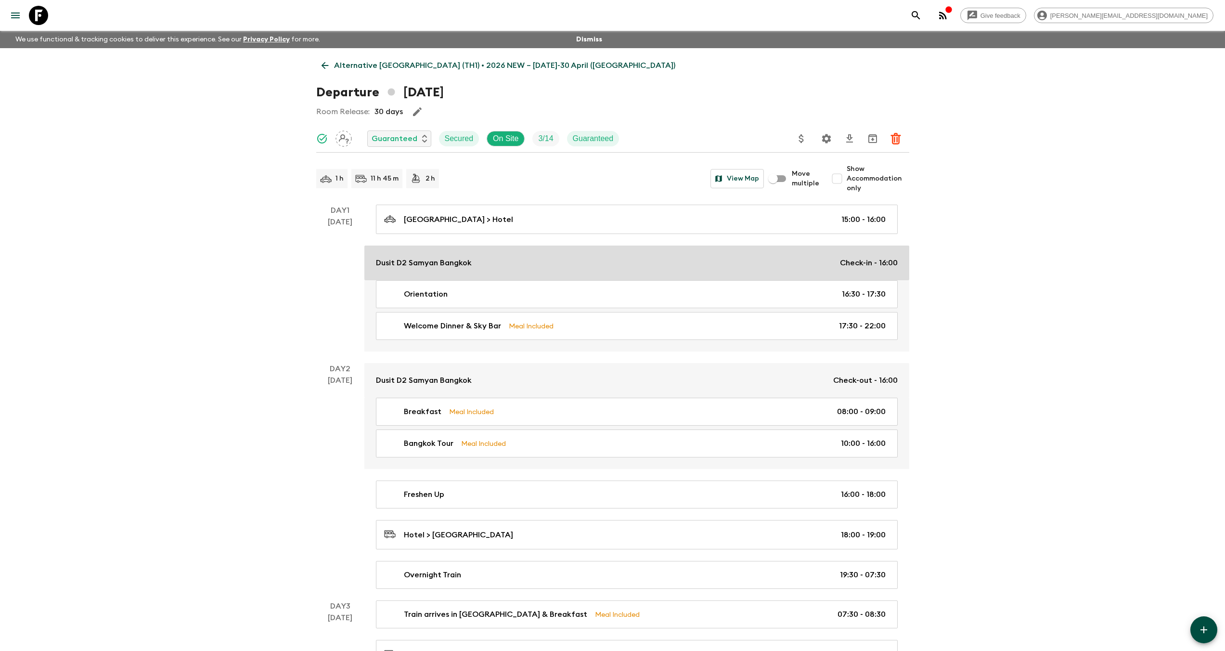
click at [478, 267] on div "Dusit D2 Samyan Bangkok Check-in - 16:00" at bounding box center [637, 263] width 522 height 12
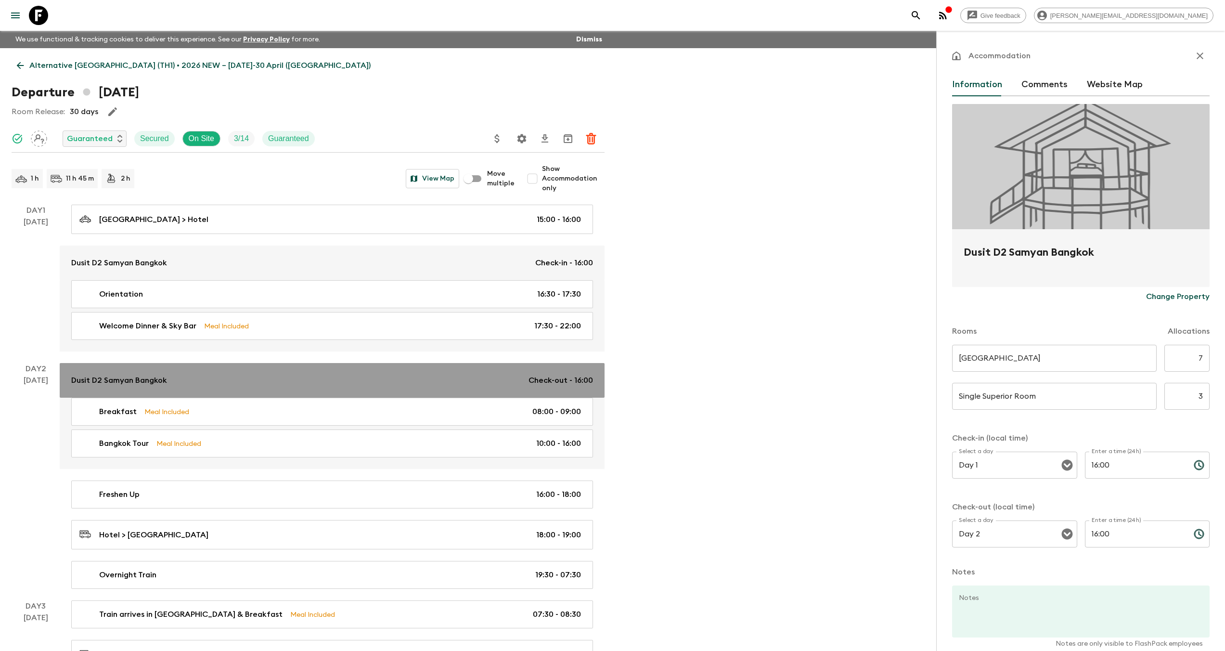
click at [276, 376] on div "Dusit D2 Samyan Bangkok Check-out - 16:00" at bounding box center [332, 380] width 522 height 12
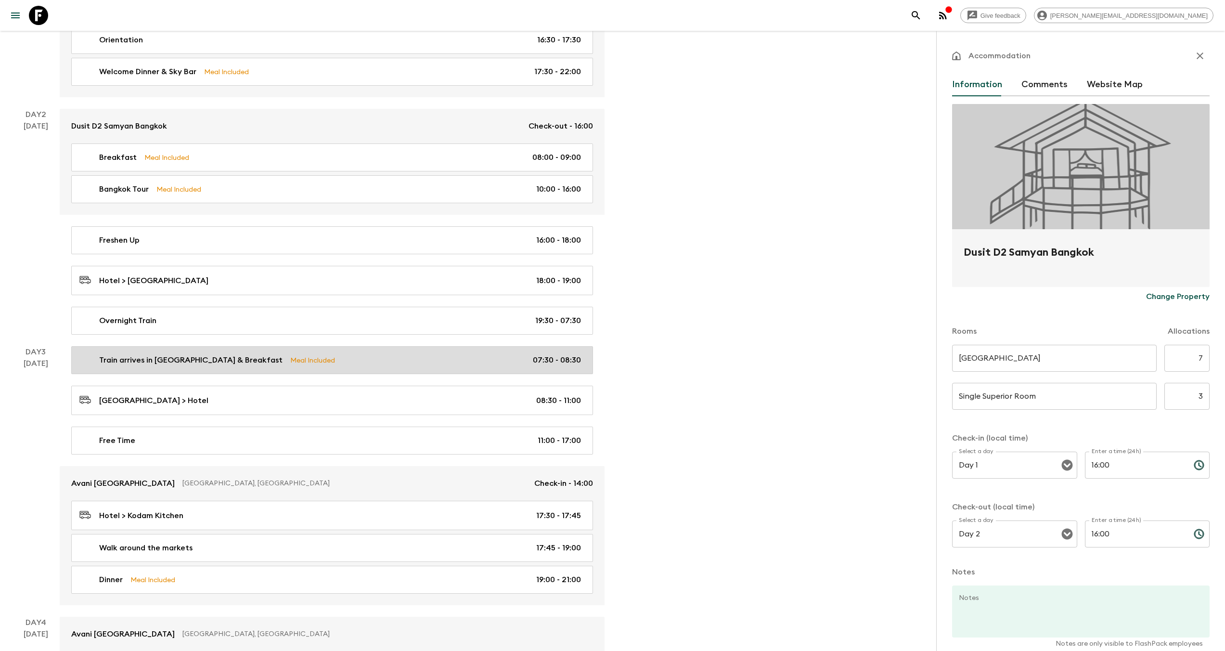
scroll to position [370, 0]
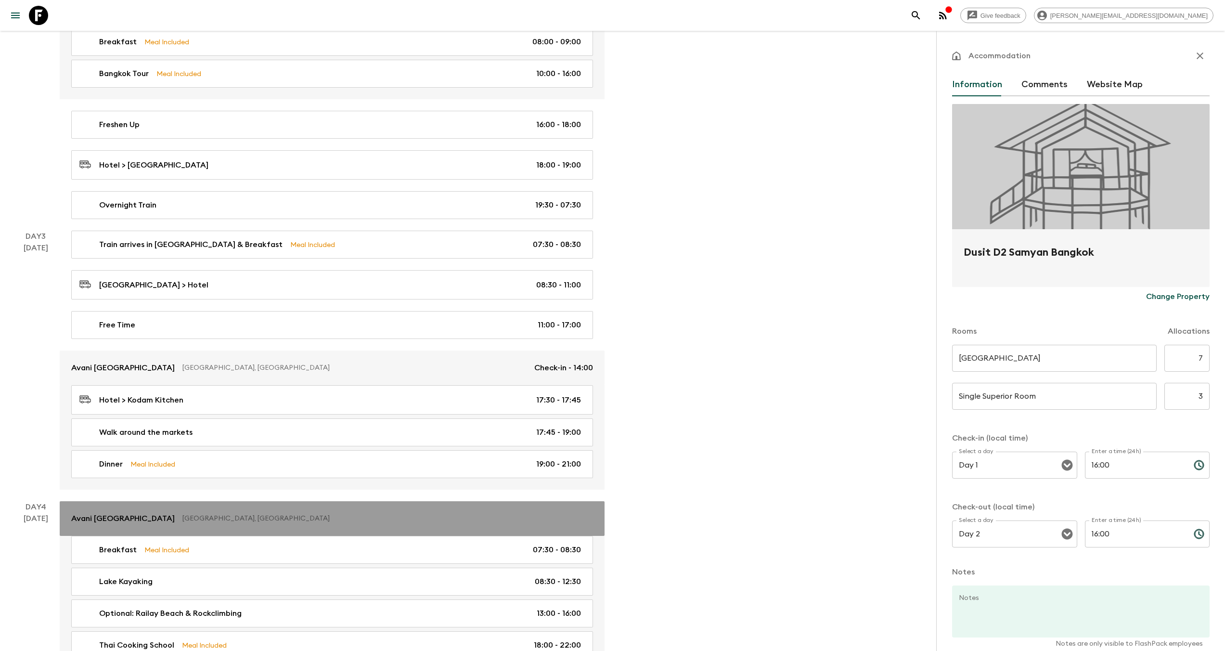
click at [287, 518] on p "Ao Nang, Thailand" at bounding box center [383, 519] width 403 height 10
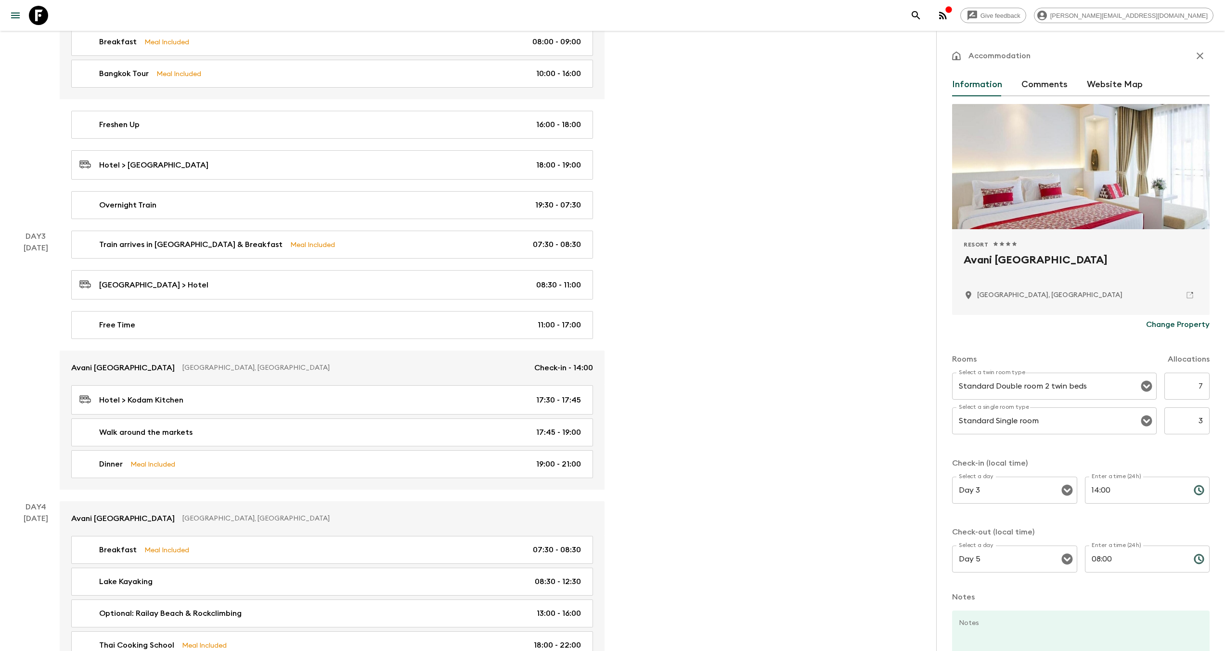
click at [1197, 62] on button "button" at bounding box center [1199, 55] width 19 height 19
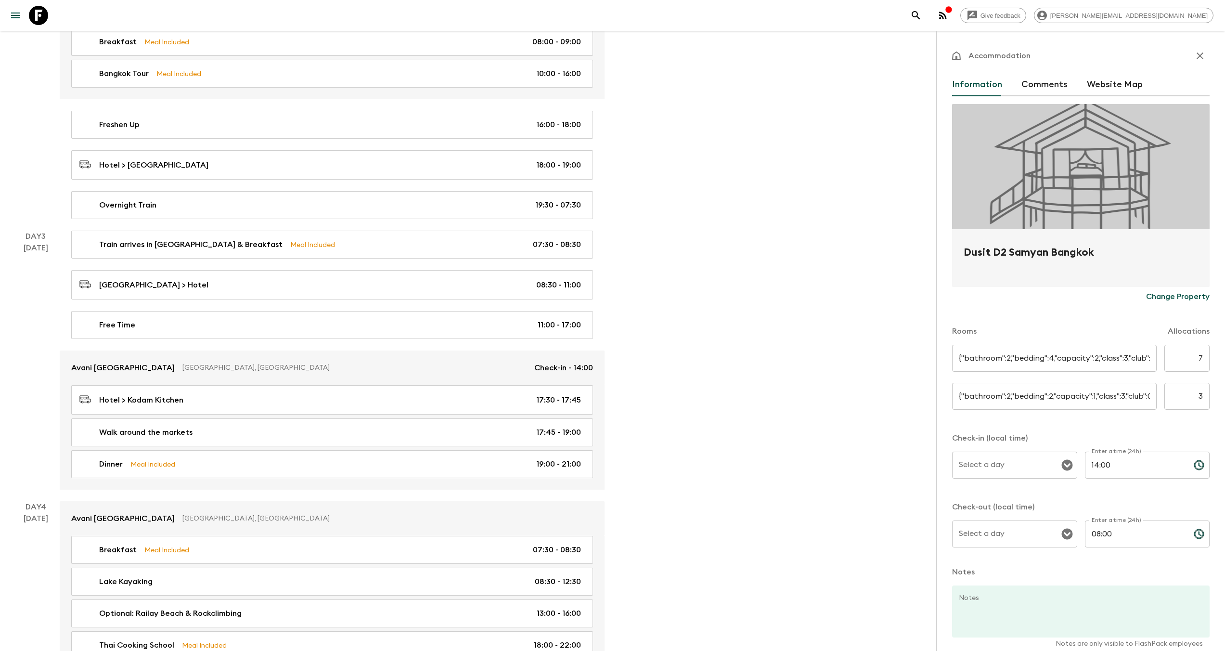
type input "Day 3"
type input "Day 5"
type input "Twin Superior Room"
type input "Single Superior Room"
type input "Day 1"
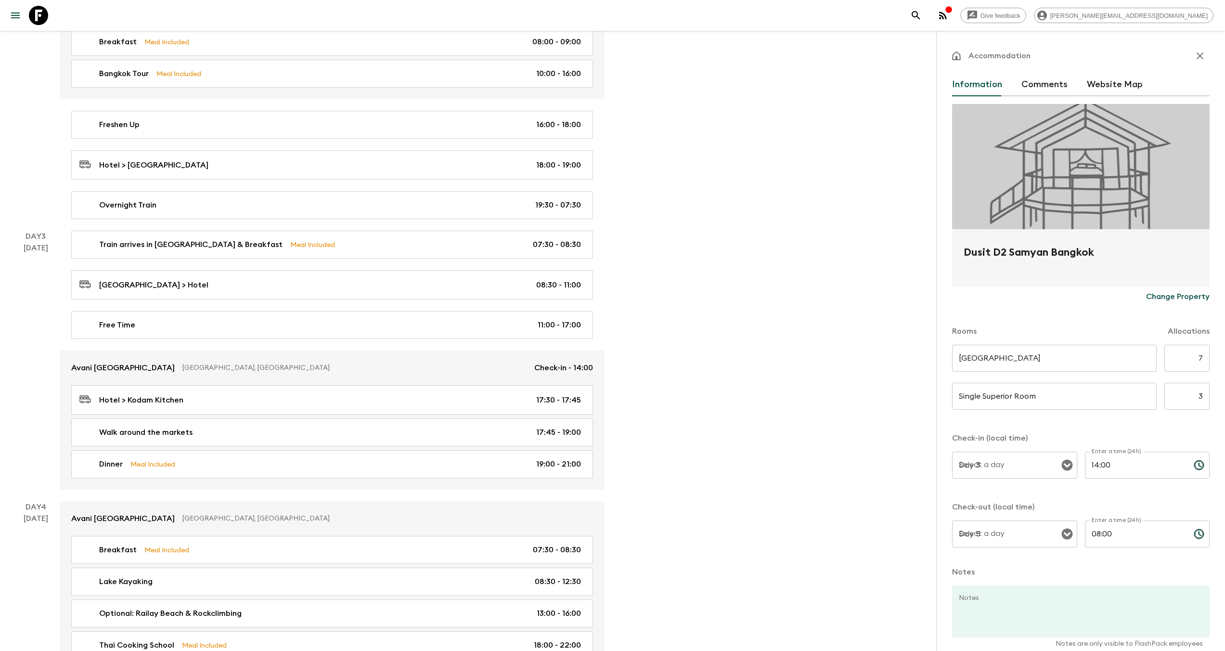
type input "16:00"
type input "Day 2"
type input "16:00"
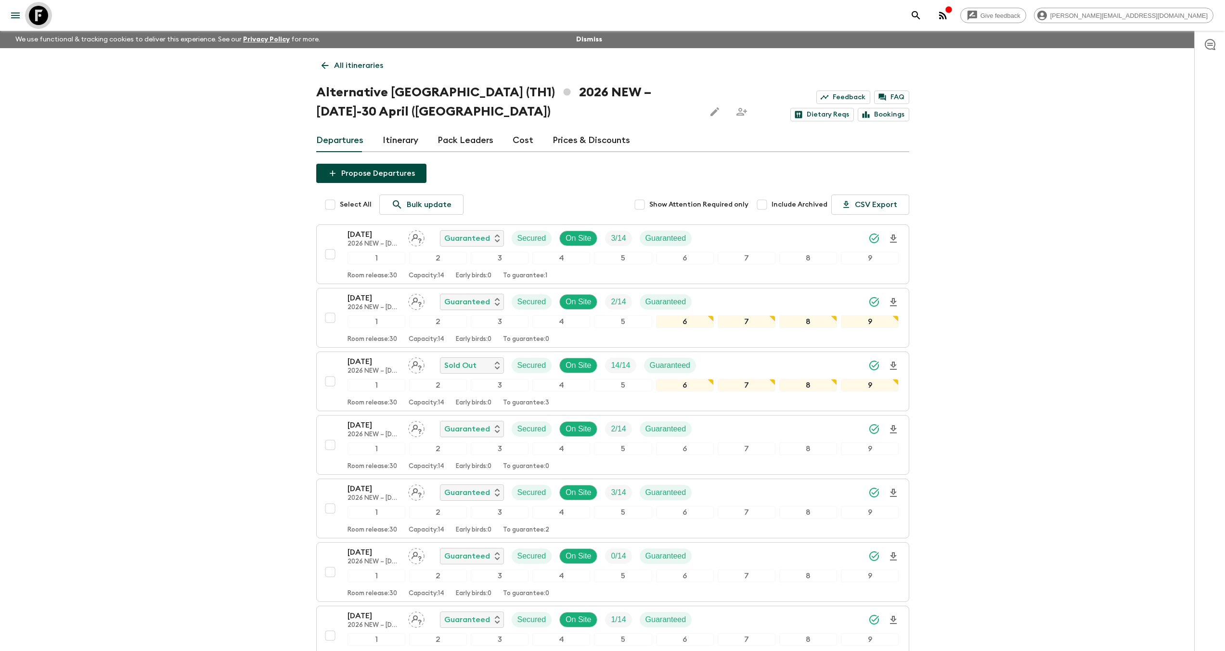
click at [47, 15] on icon at bounding box center [38, 15] width 19 height 19
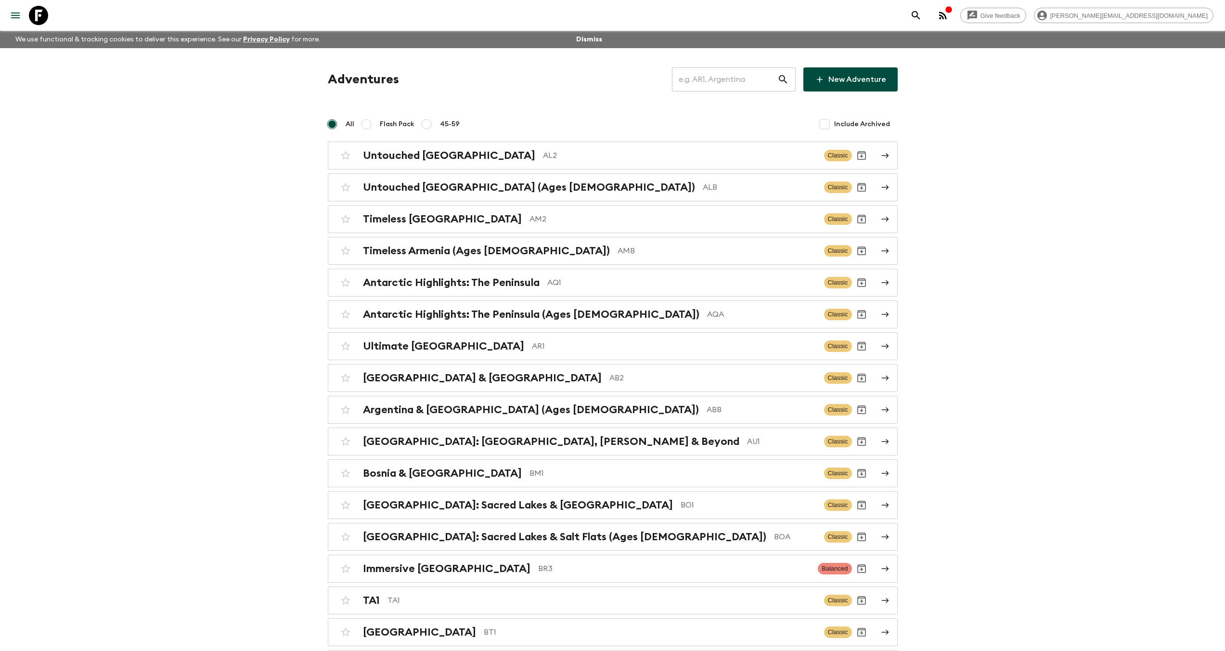
click at [737, 75] on input "text" at bounding box center [724, 79] width 105 height 27
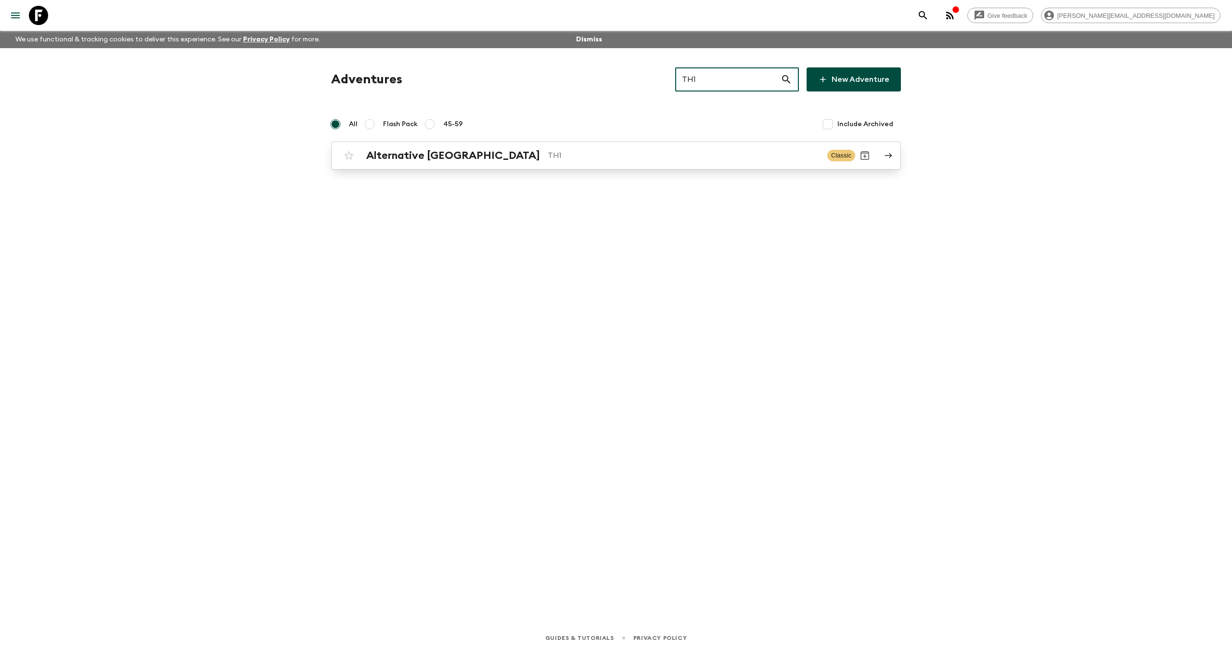
type input "TH1"
click at [548, 158] on p "TH1" at bounding box center [684, 156] width 272 height 12
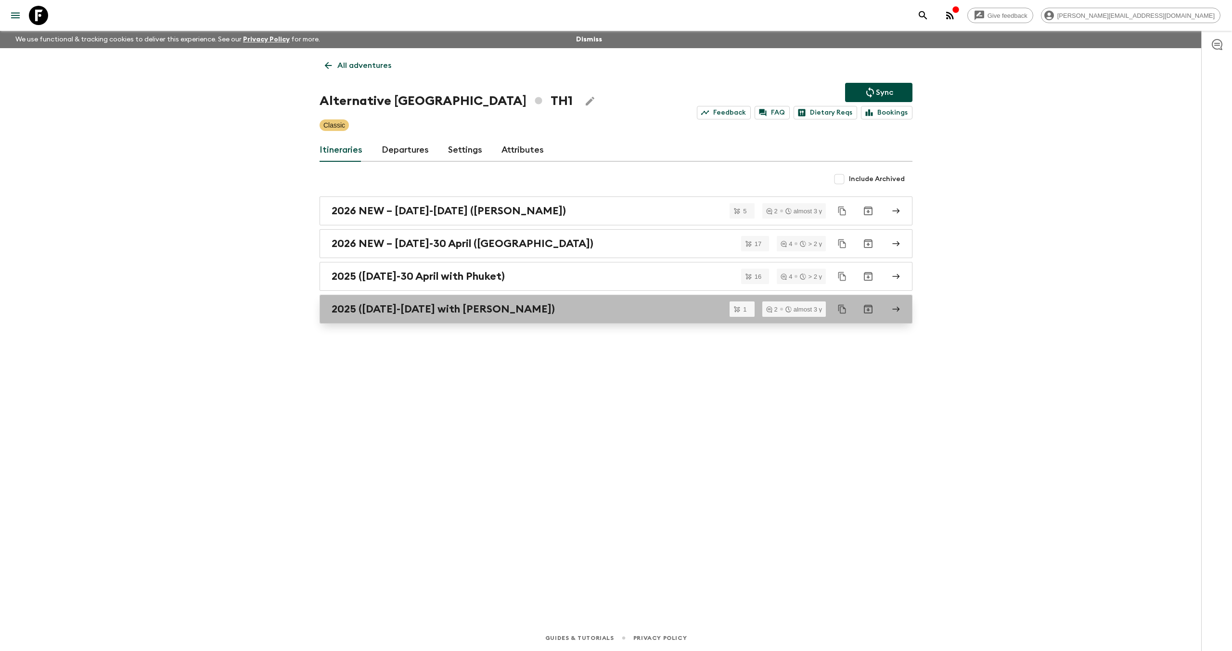
click at [462, 308] on h2 "2025 (1 May-30 September with Koh Samui)" at bounding box center [443, 309] width 223 height 13
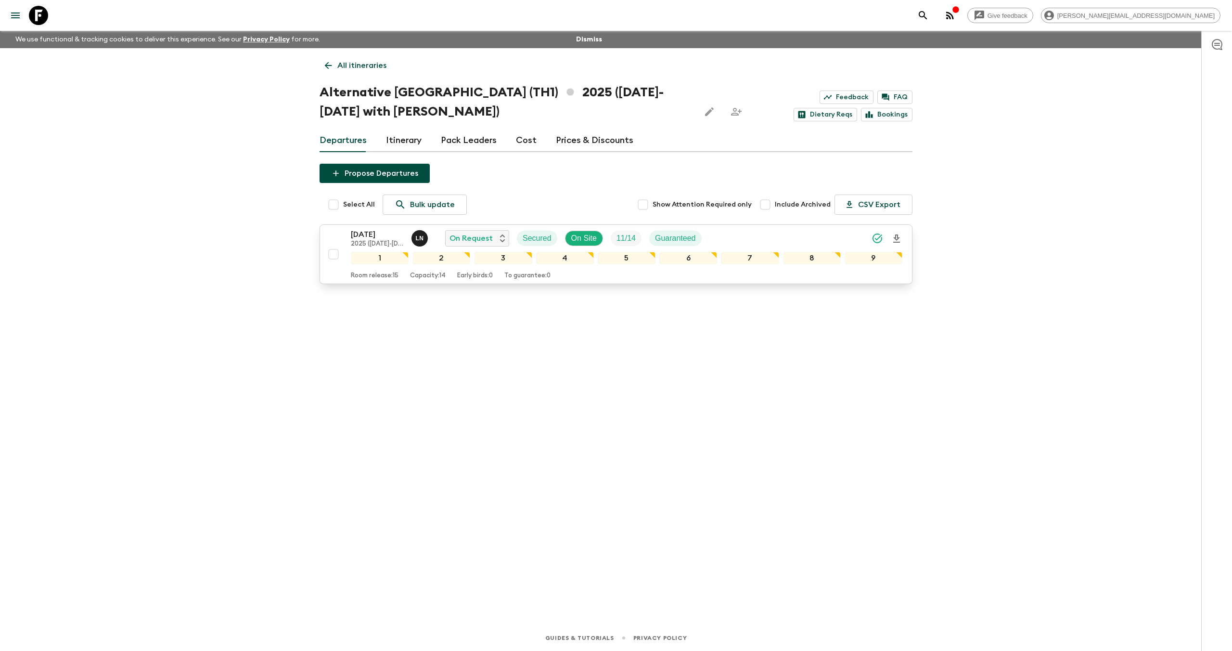
click at [358, 235] on p "26 Sep 2025" at bounding box center [377, 235] width 53 height 12
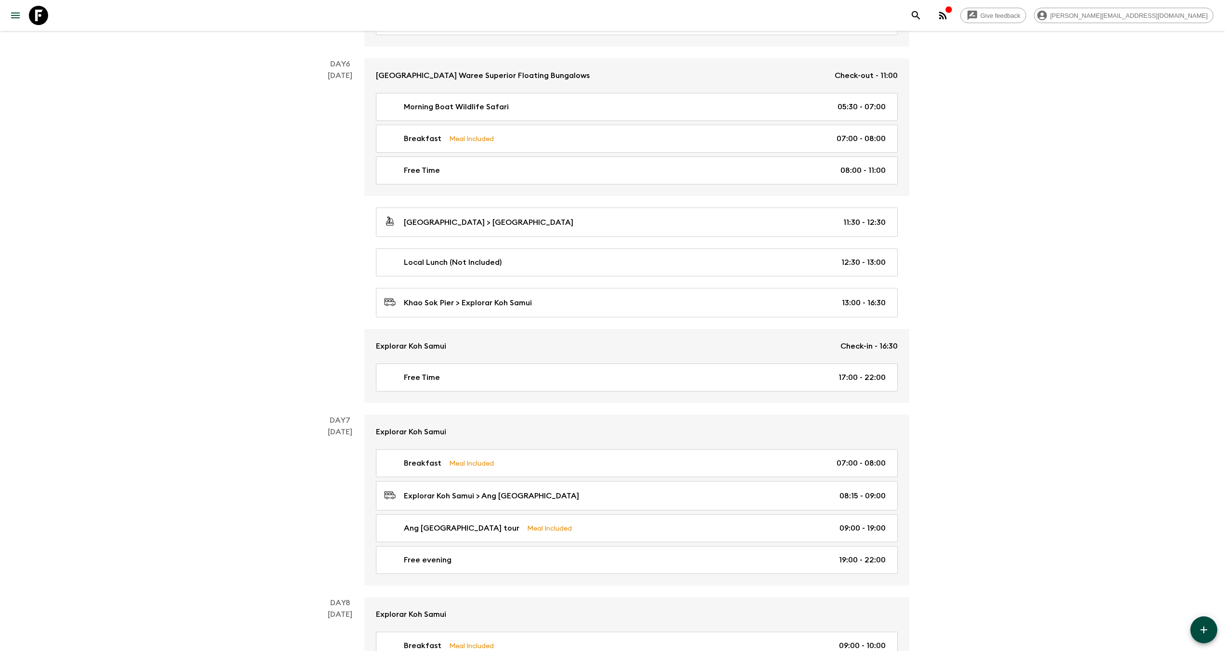
scroll to position [1389, 0]
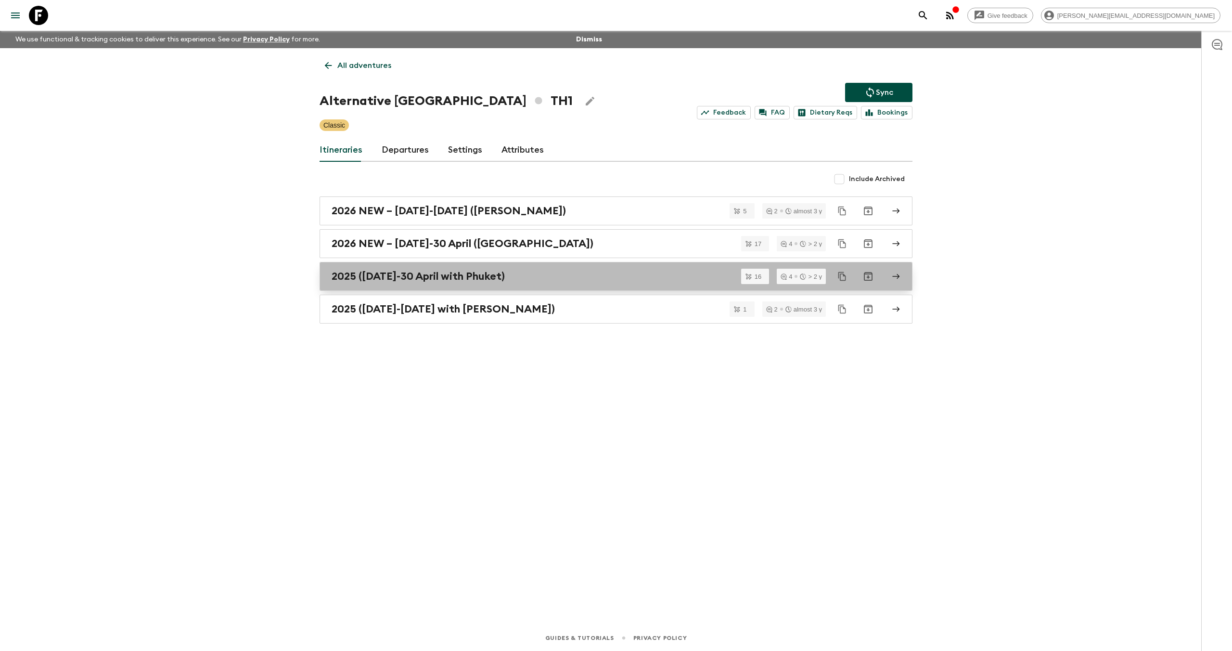
click at [417, 285] on link "2025 (1 October-30 April with Phuket)" at bounding box center [616, 276] width 593 height 29
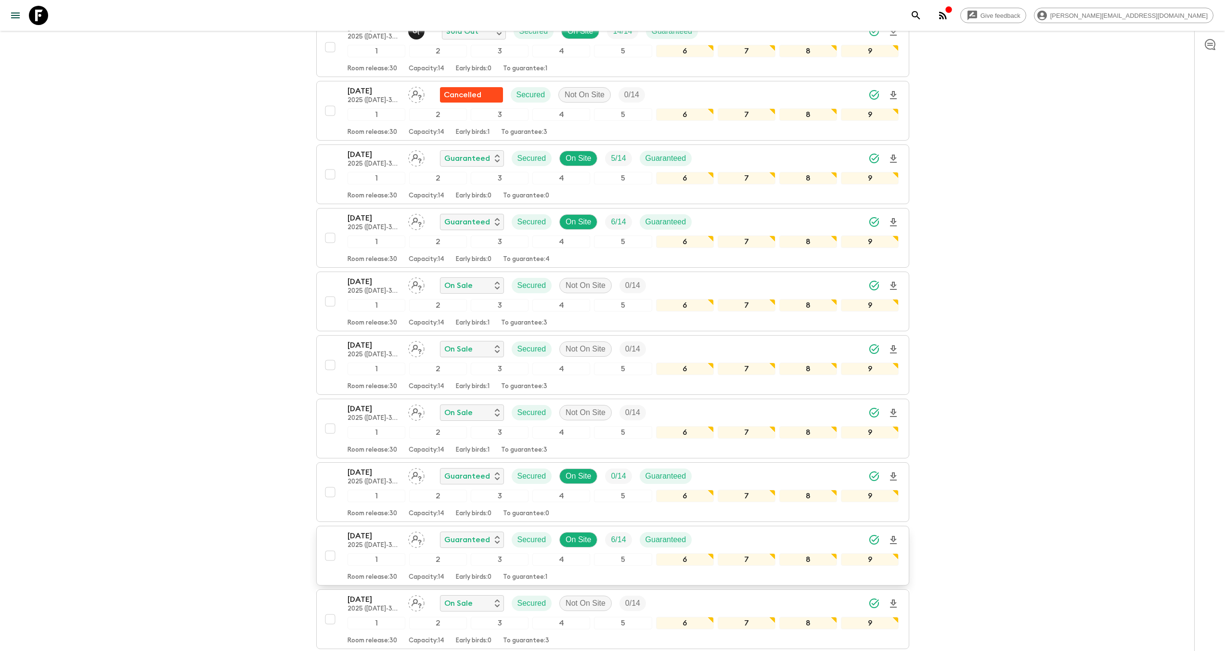
scroll to position [472, 0]
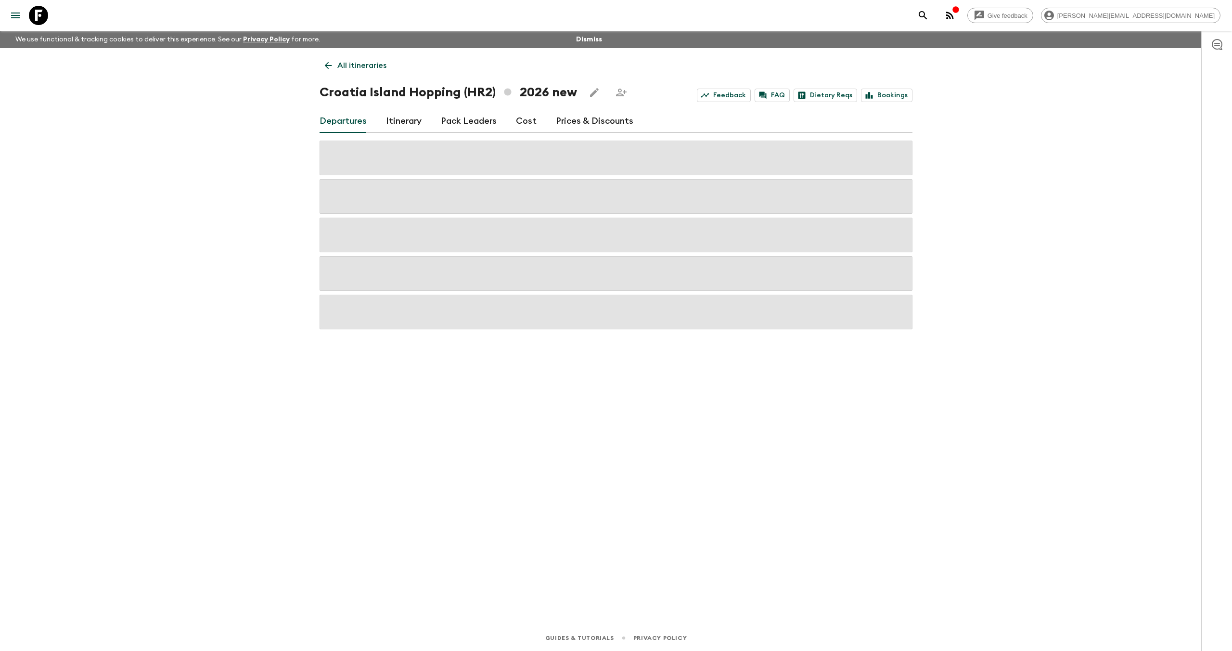
click at [31, 15] on icon at bounding box center [38, 15] width 19 height 19
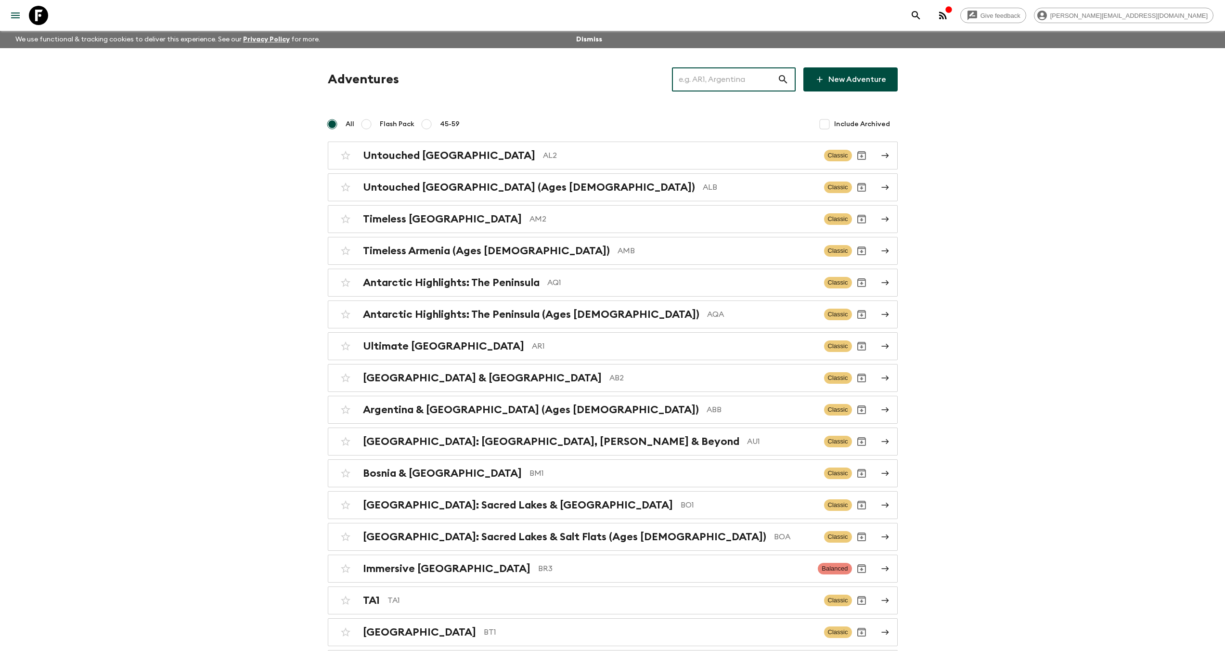
click at [735, 77] on input "text" at bounding box center [724, 79] width 105 height 27
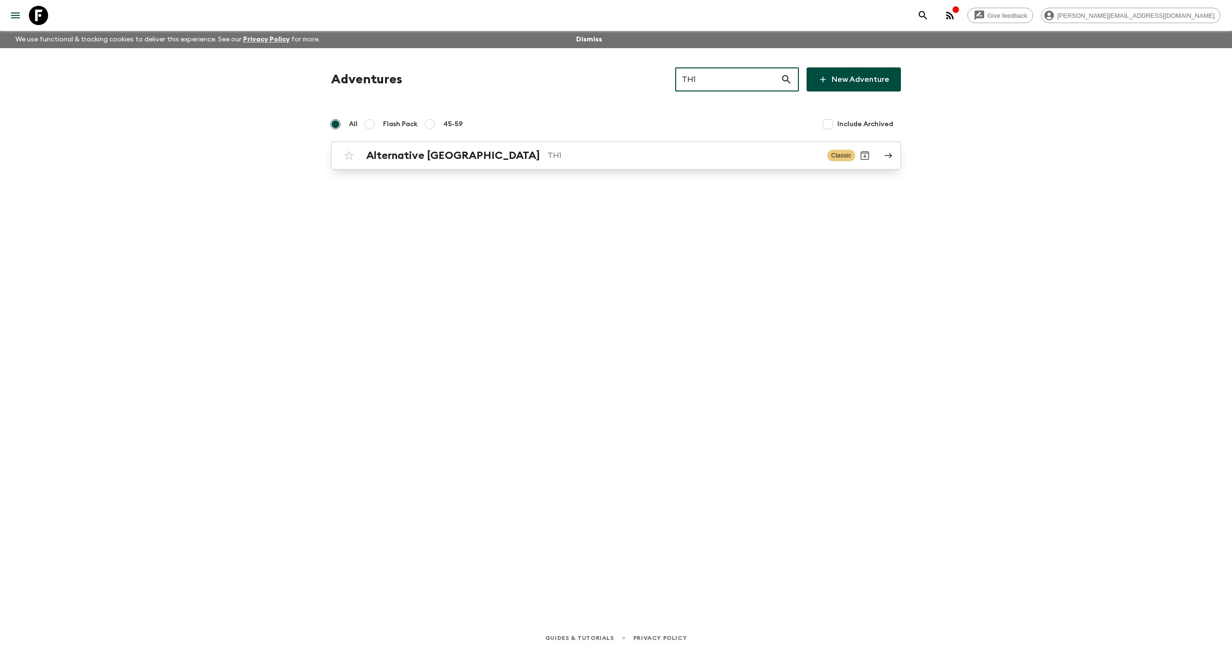
type input "TH1"
click at [554, 165] on div "Alternative Thailand TH1 Classic" at bounding box center [597, 155] width 516 height 19
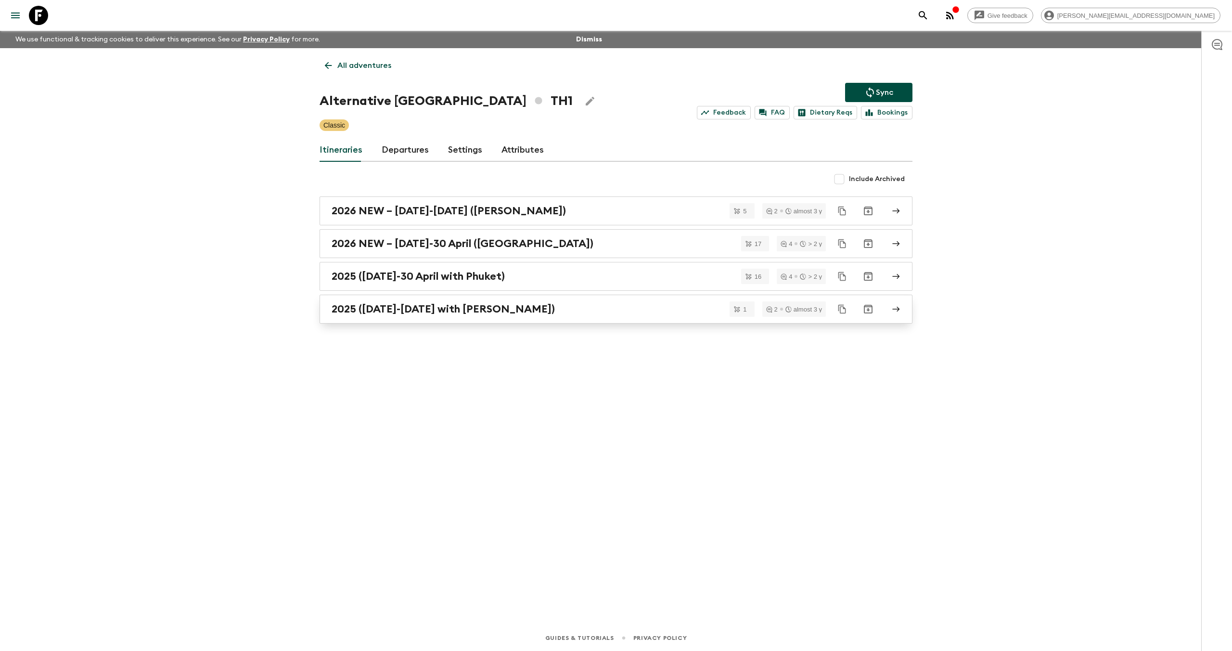
click at [396, 309] on h2 "2025 (1 May-30 September with Koh Samui)" at bounding box center [443, 309] width 223 height 13
click at [478, 271] on h2 "2025 (1 October-30 April with Phuket)" at bounding box center [418, 276] width 173 height 13
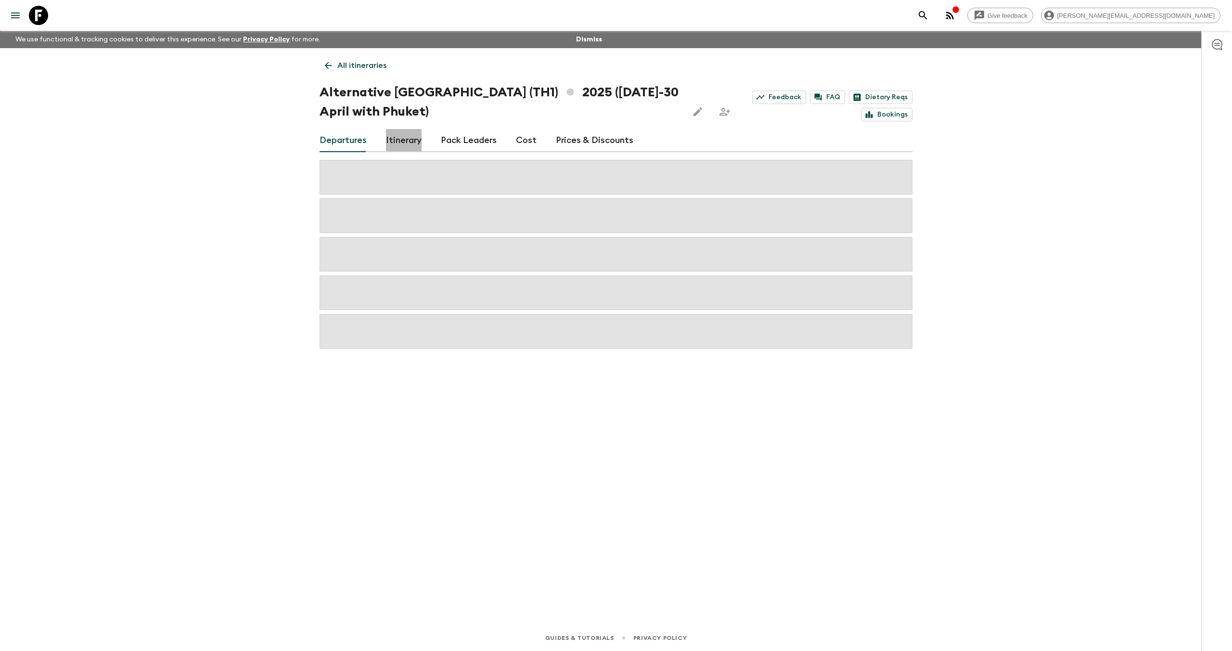
click at [393, 142] on link "Itinerary" at bounding box center [404, 140] width 36 height 23
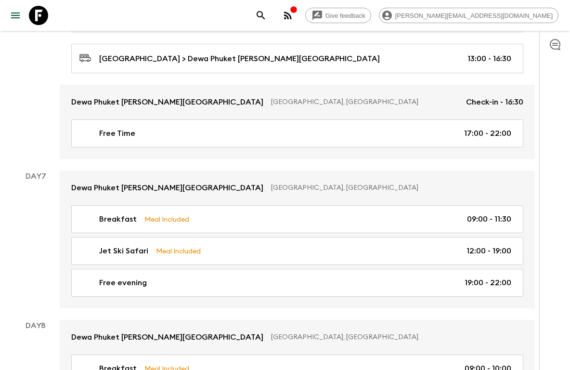
scroll to position [1634, 0]
